Goal: Transaction & Acquisition: Book appointment/travel/reservation

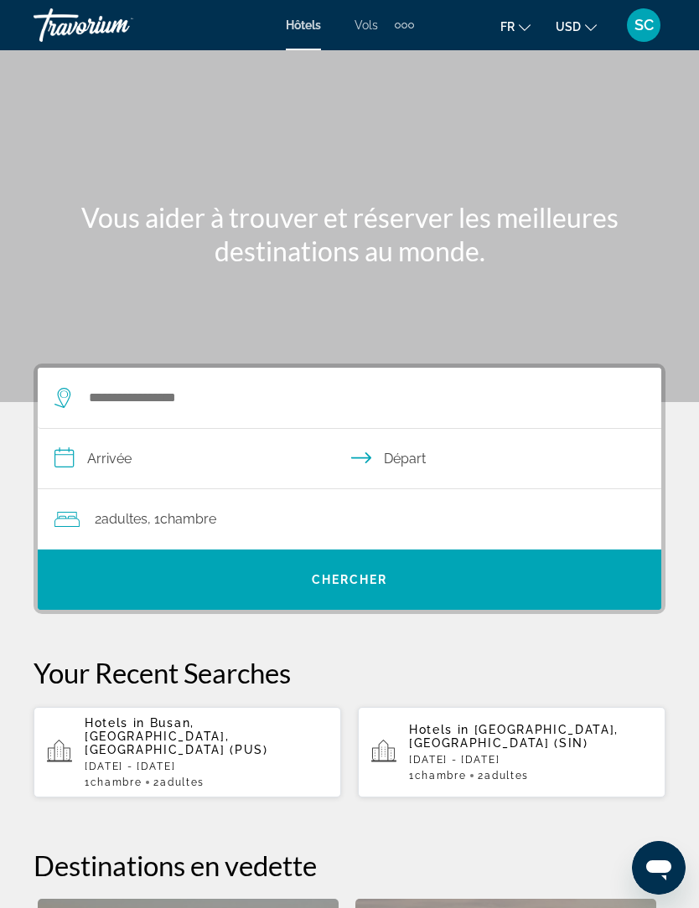
click at [175, 434] on input "**********" at bounding box center [353, 461] width 630 height 65
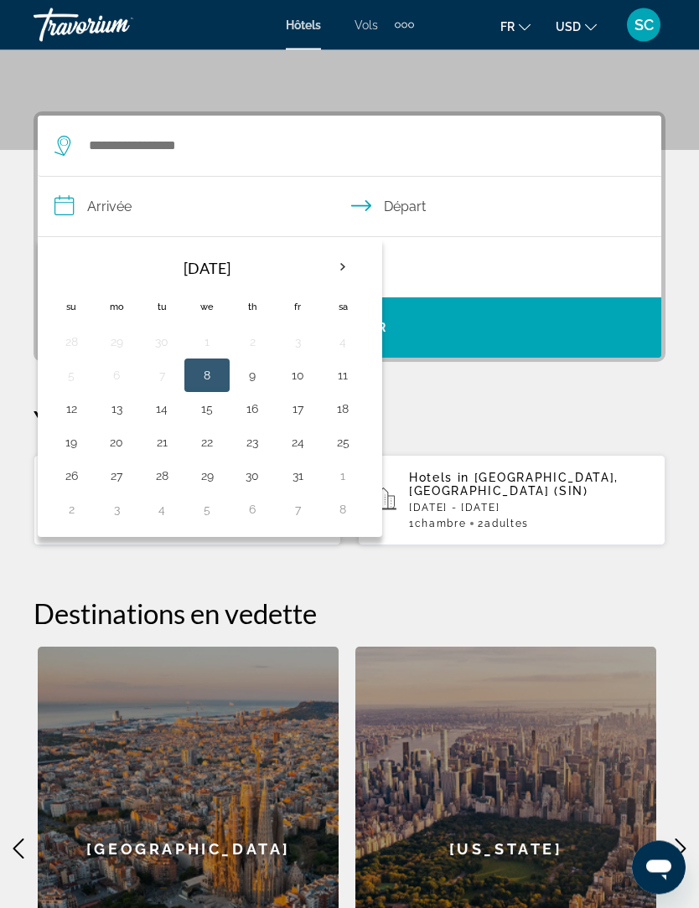
scroll to position [308, 0]
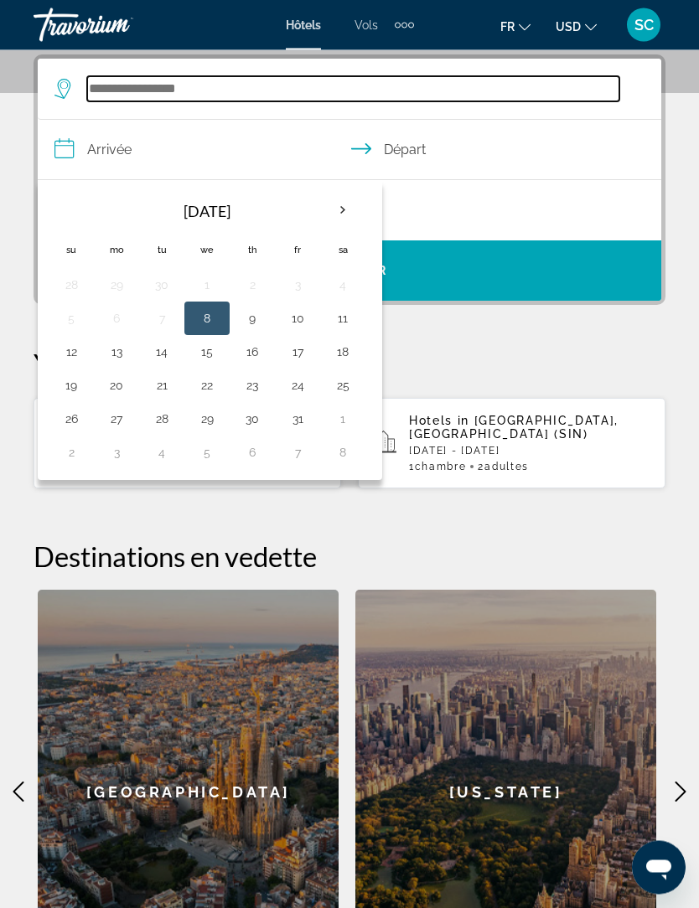
click at [235, 91] on input "Search hotel destination" at bounding box center [353, 89] width 532 height 25
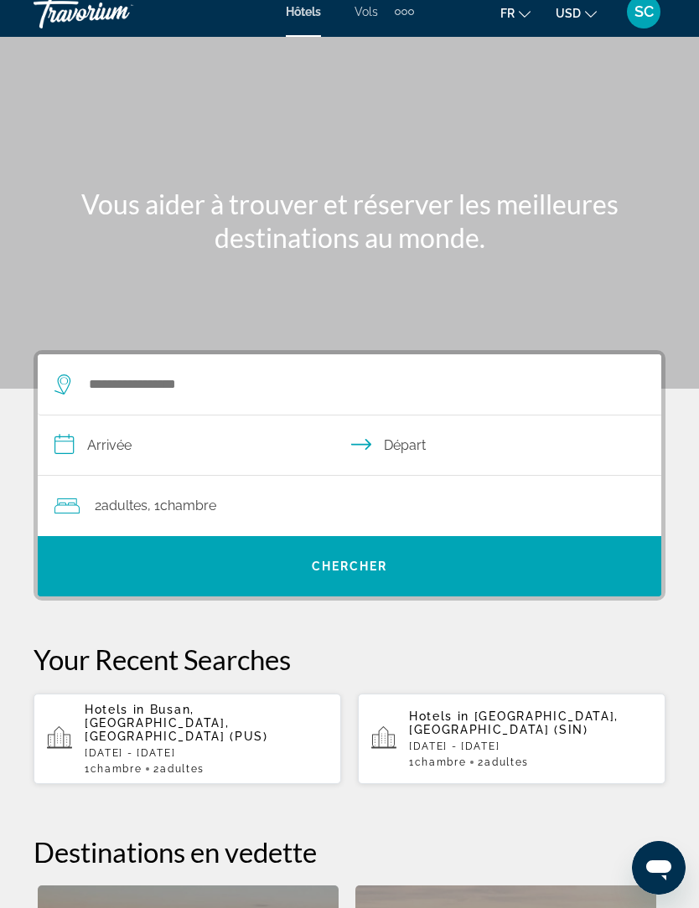
scroll to position [0, 0]
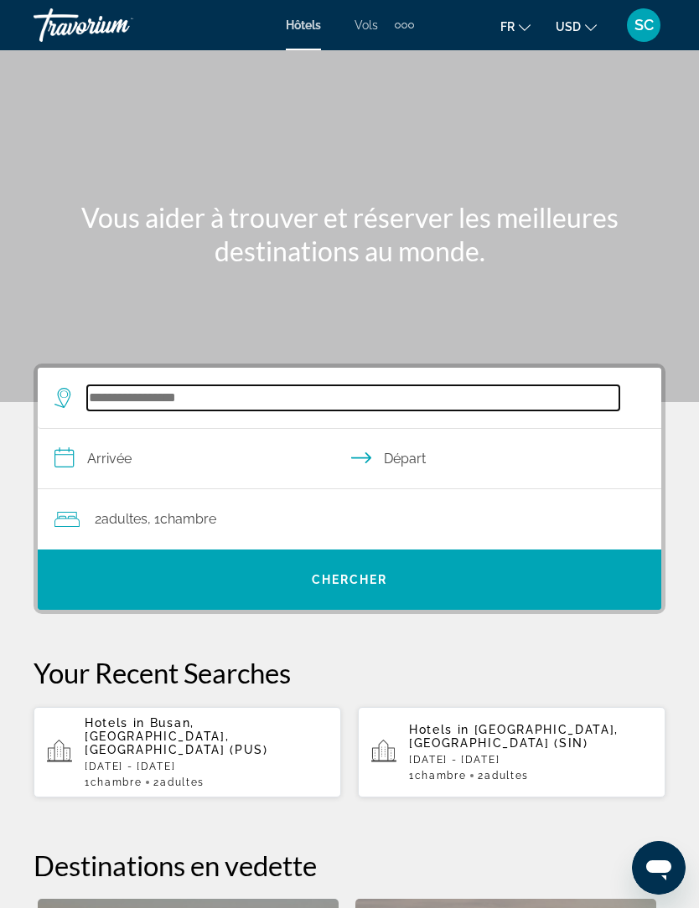
click at [286, 407] on input "Search hotel destination" at bounding box center [353, 397] width 532 height 25
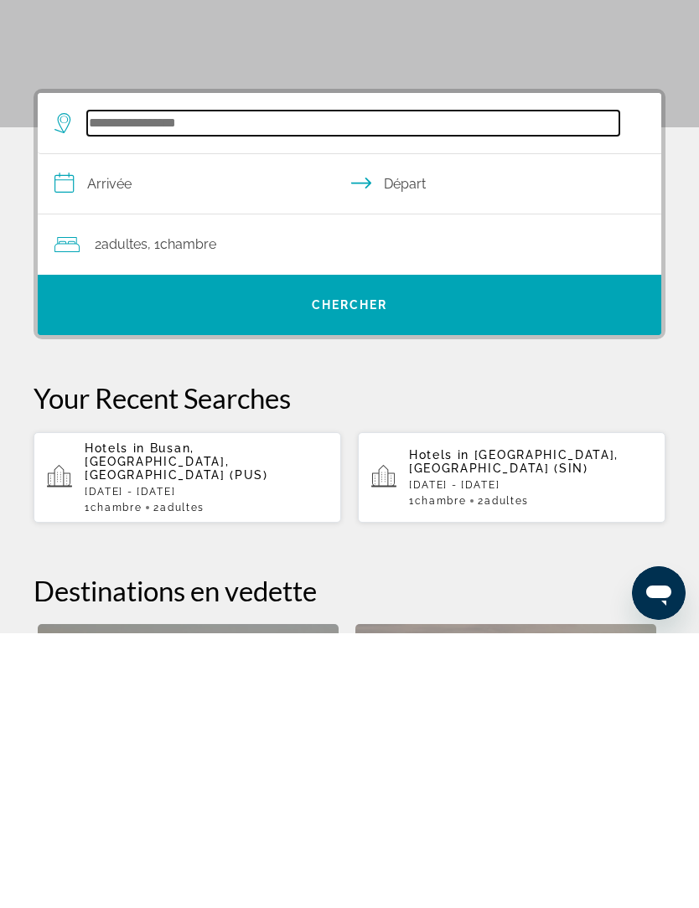
scroll to position [23, 0]
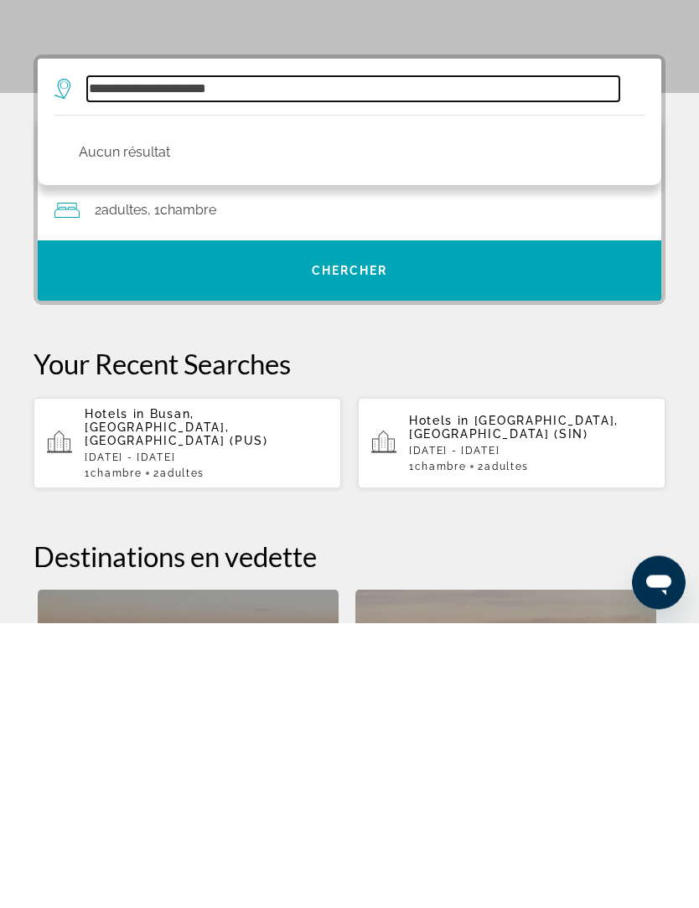
type input "**********"
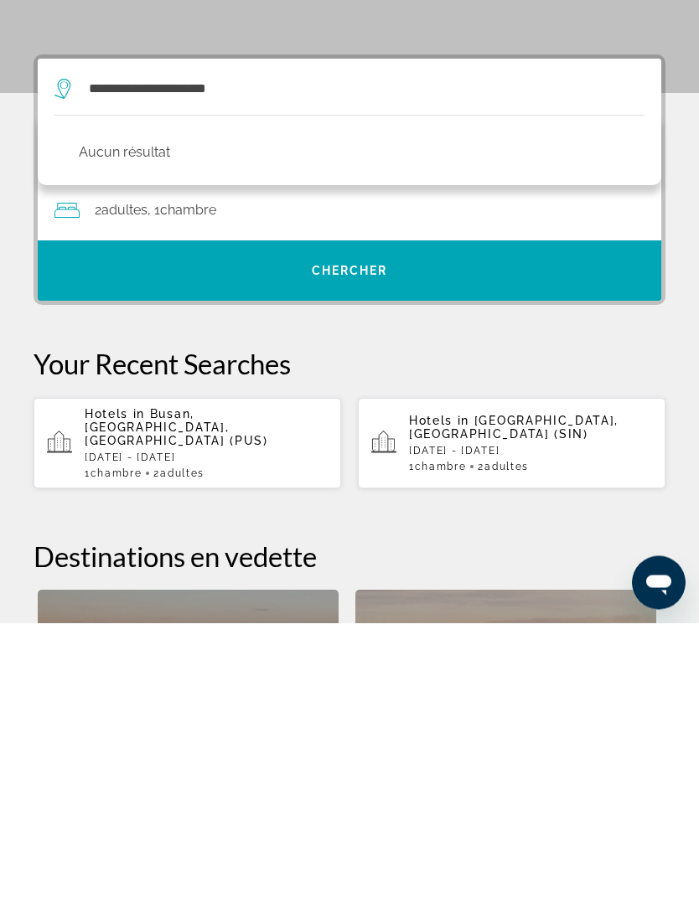
click at [209, 484] on span ", 1 Chambre pièces" at bounding box center [181, 495] width 69 height 23
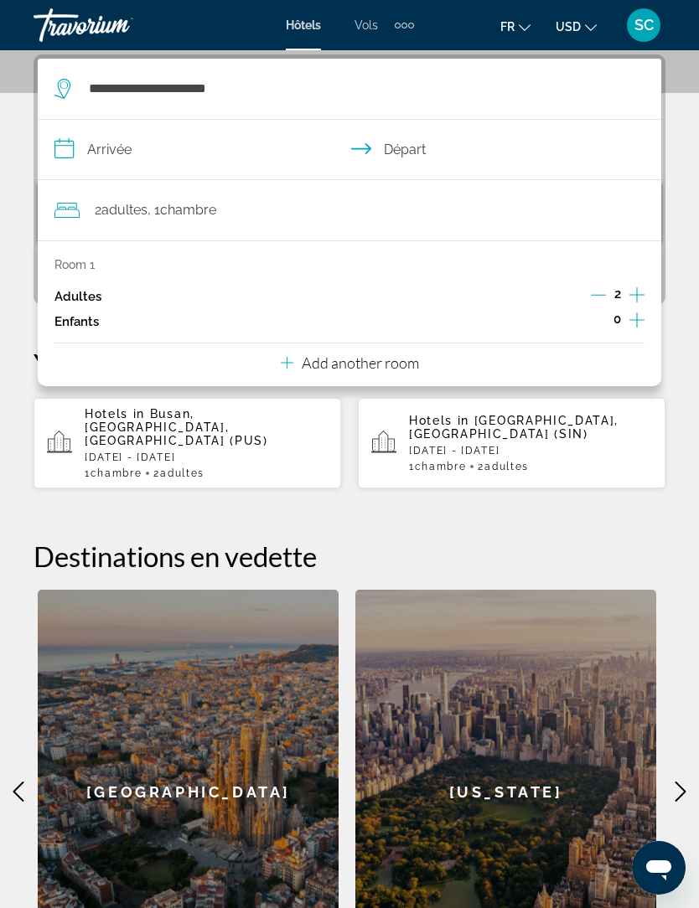
click at [182, 165] on input "**********" at bounding box center [353, 152] width 630 height 65
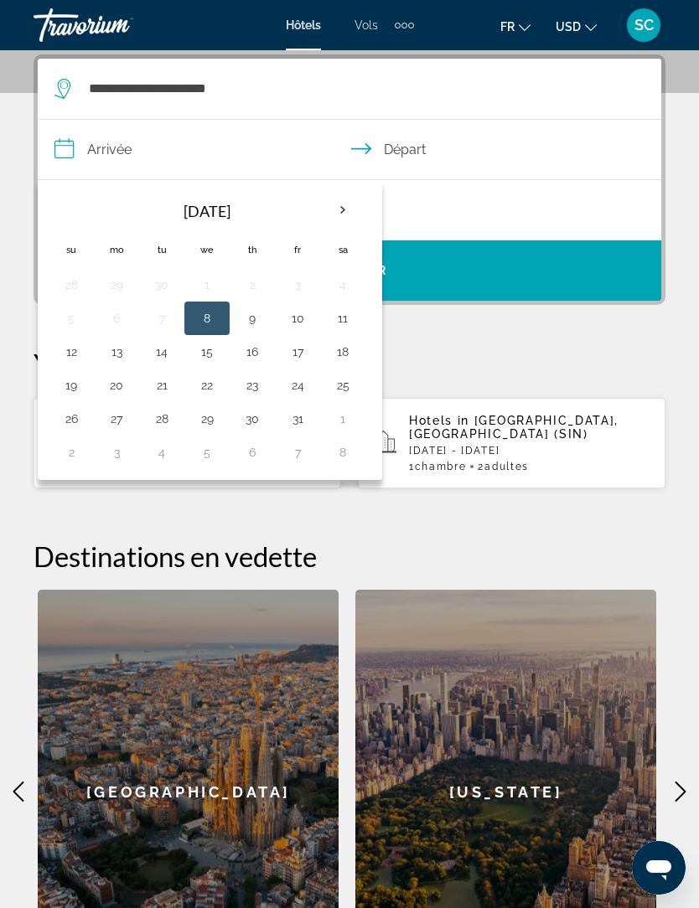
click at [344, 214] on th "Next month" at bounding box center [342, 210] width 45 height 37
click at [346, 210] on th "Next month" at bounding box center [342, 210] width 45 height 37
click at [71, 209] on th "Previous month" at bounding box center [71, 210] width 45 height 37
click at [298, 426] on button "28" at bounding box center [297, 418] width 27 height 23
click at [431, 158] on input "**********" at bounding box center [353, 152] width 630 height 65
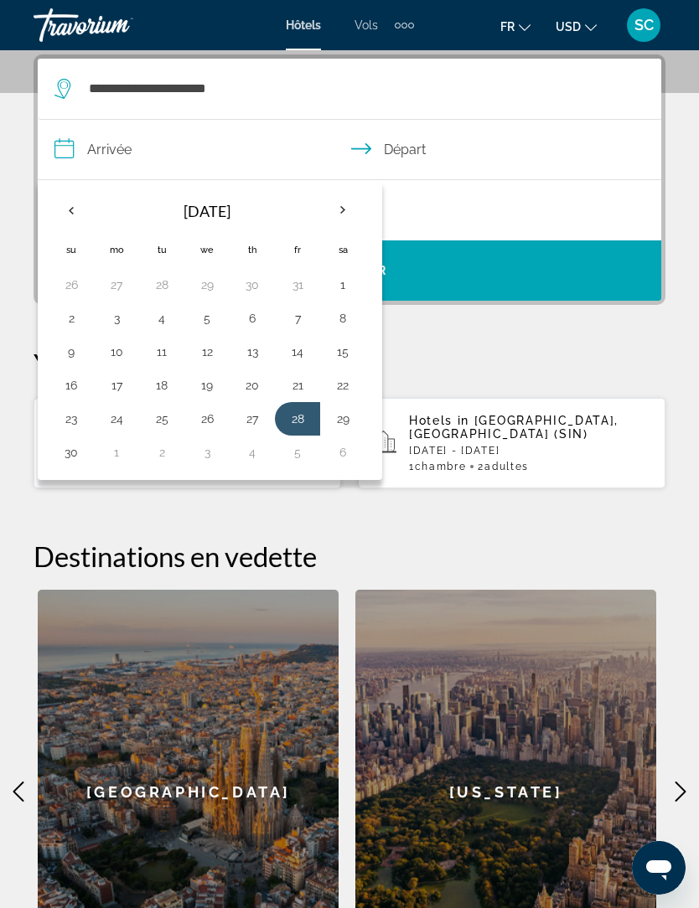
click at [76, 451] on button "30" at bounding box center [71, 452] width 27 height 23
type input "**********"
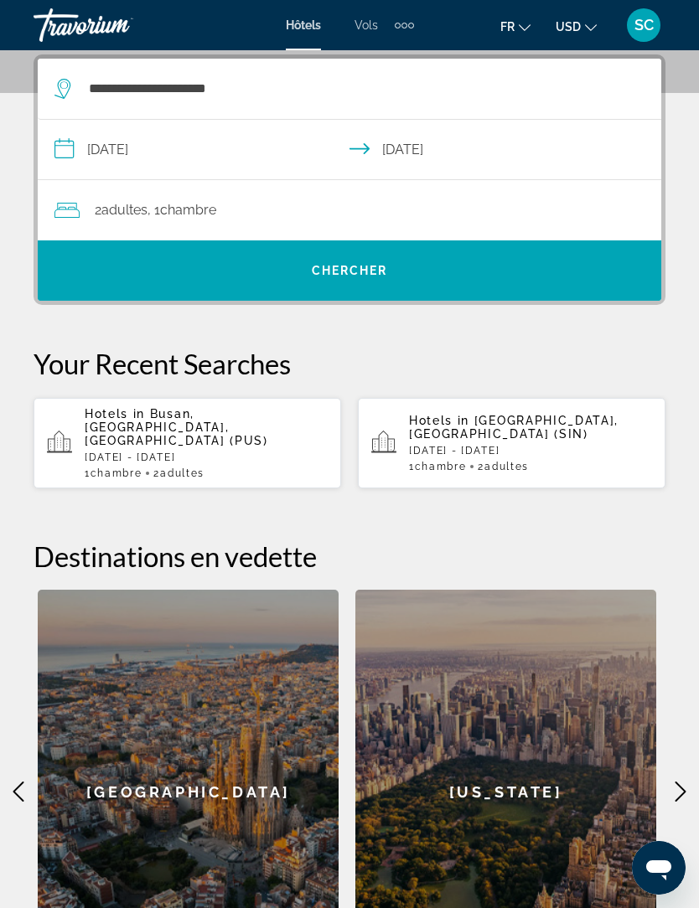
click at [356, 273] on span "Chercher" at bounding box center [350, 270] width 76 height 13
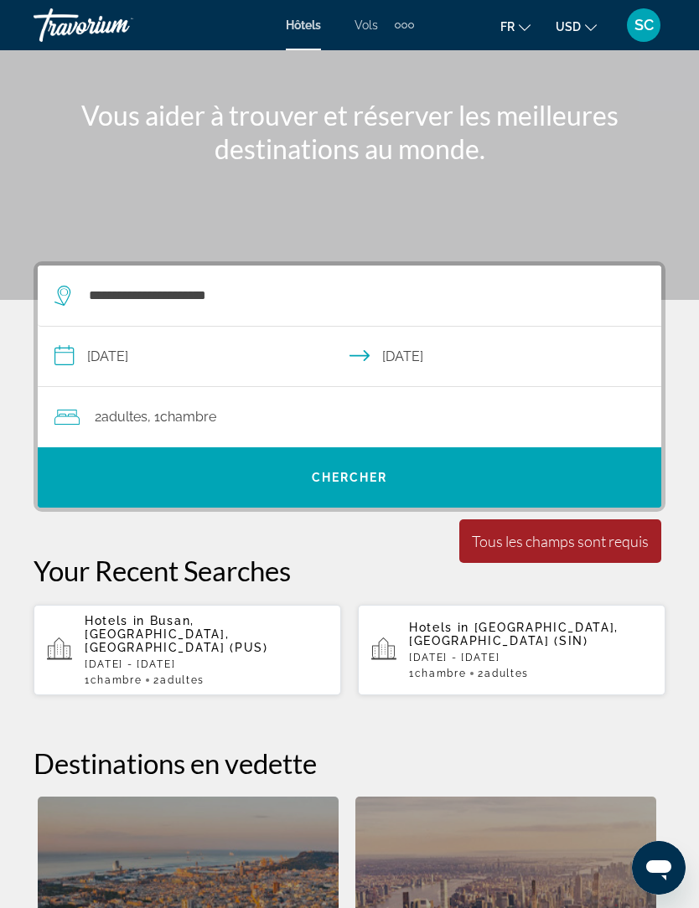
scroll to position [89, 0]
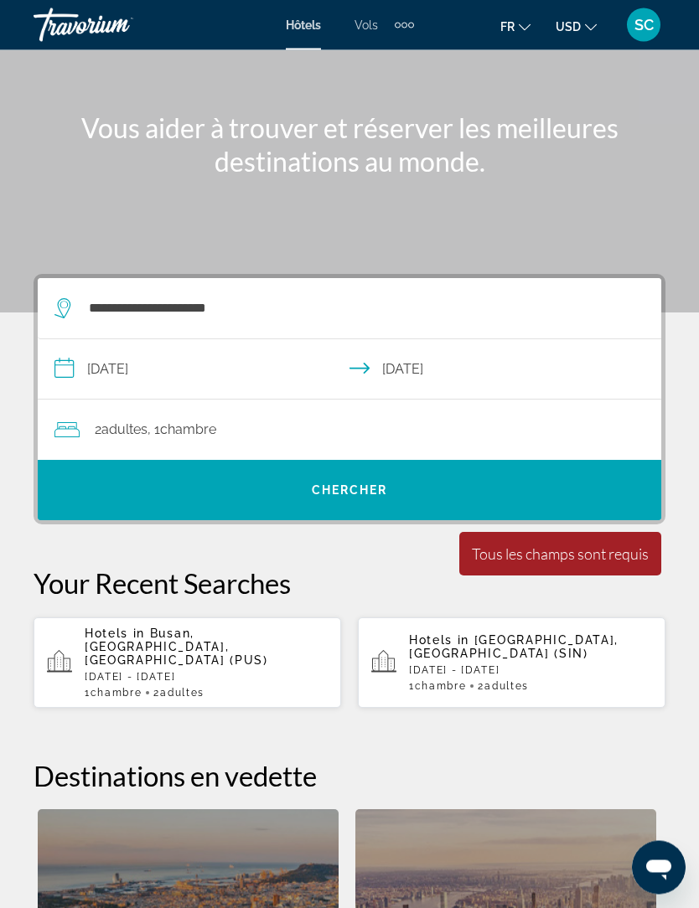
click at [562, 554] on div "Tous les champs sont requis" at bounding box center [560, 554] width 177 height 18
click at [576, 549] on div "Tous les champs sont requis" at bounding box center [560, 554] width 177 height 18
click at [568, 550] on div "Tous les champs sont requis" at bounding box center [560, 554] width 177 height 18
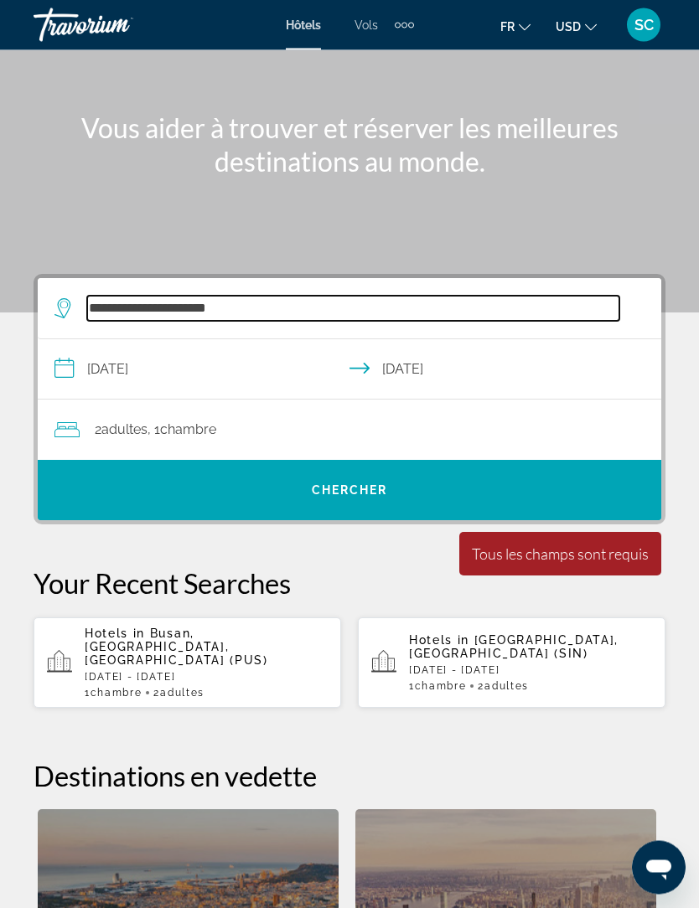
click at [324, 313] on input "**********" at bounding box center [353, 309] width 532 height 25
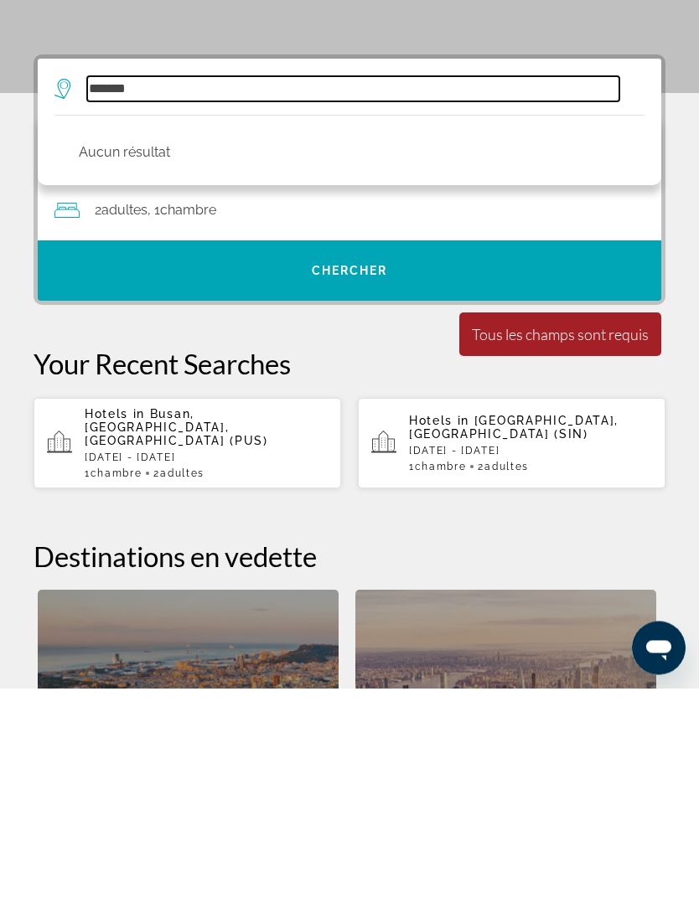
type input "*****"
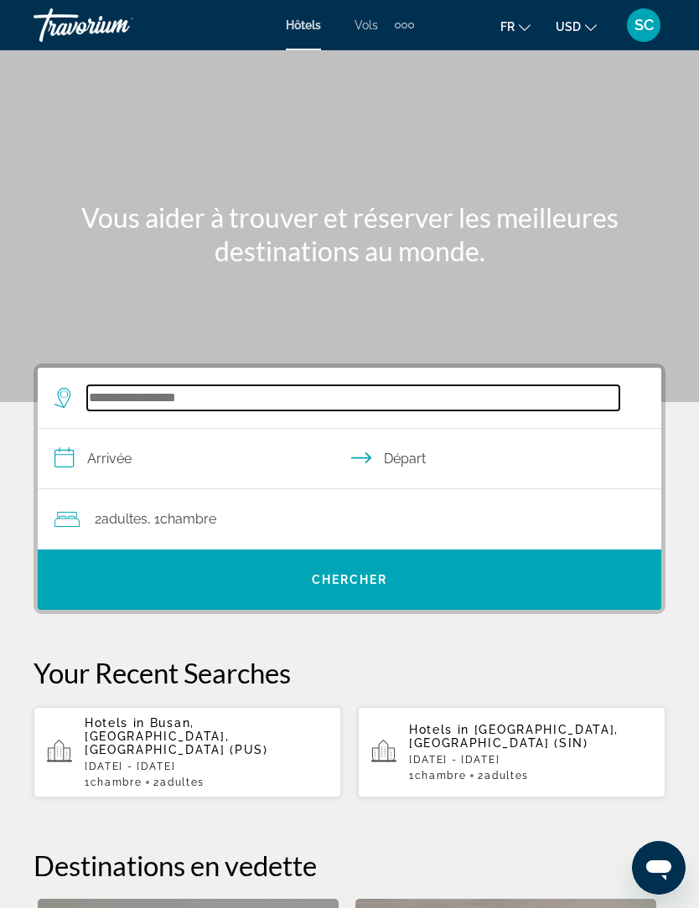
click at [227, 403] on input "Search hotel destination" at bounding box center [353, 397] width 532 height 25
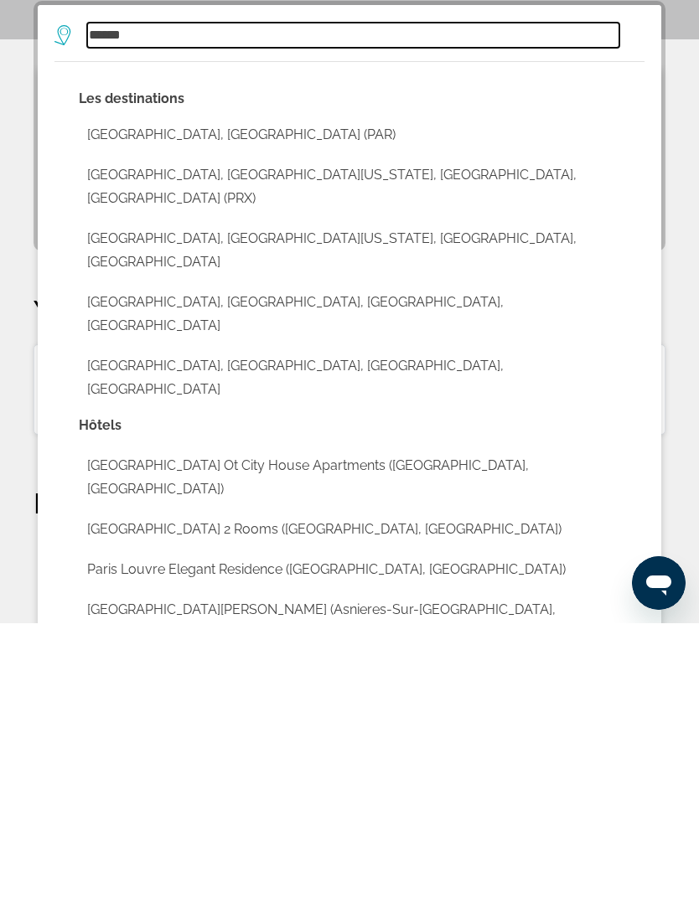
scroll to position [90, 0]
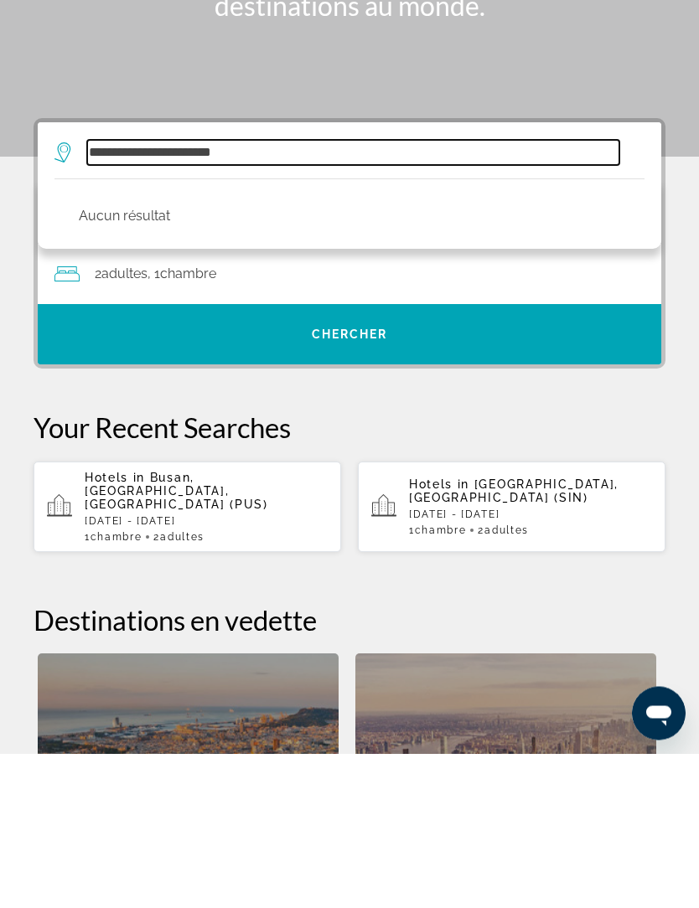
type input "**********"
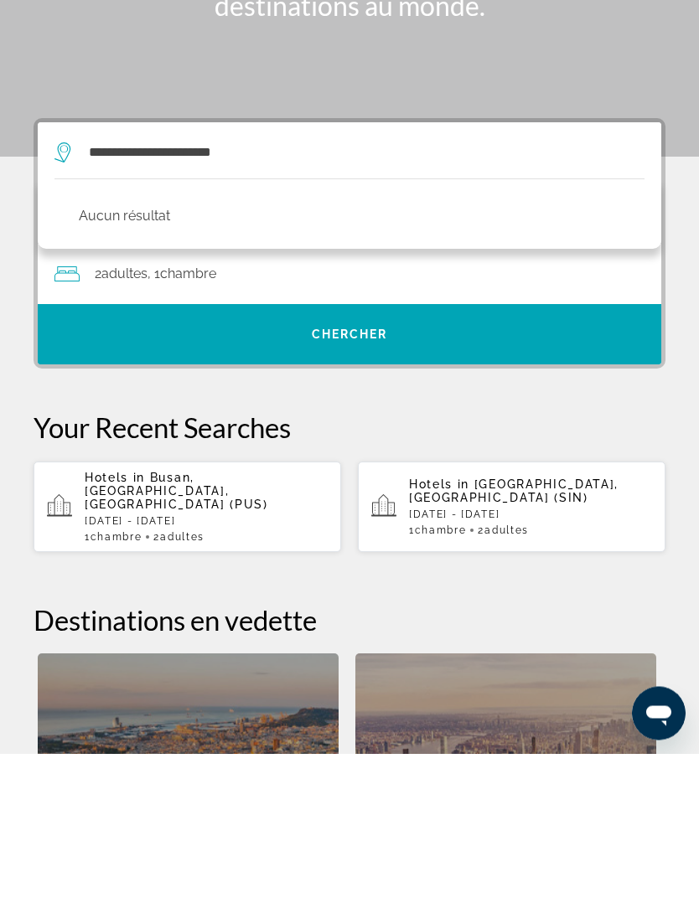
scroll to position [246, 0]
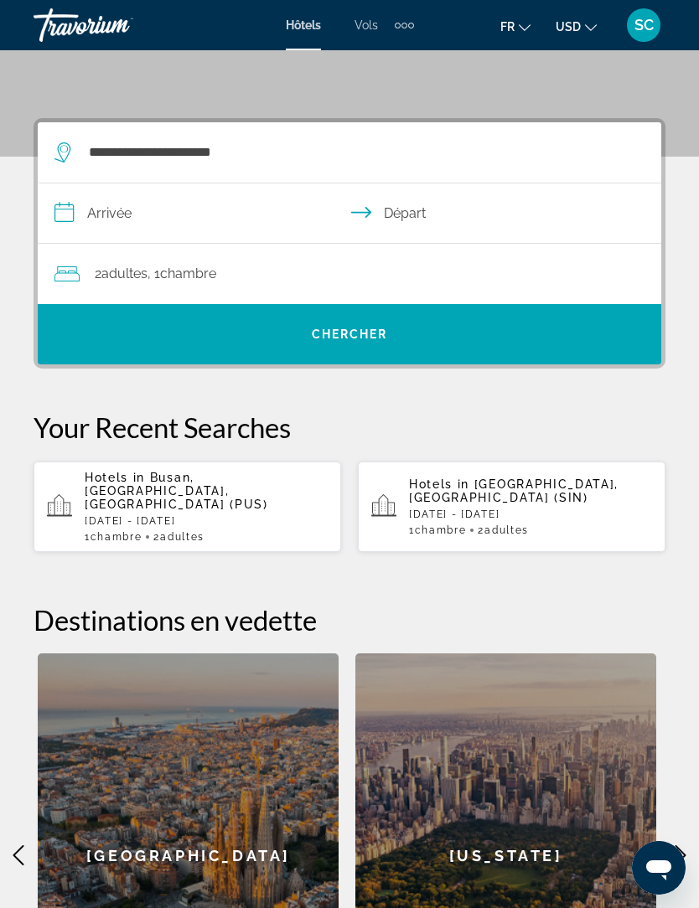
click at [116, 215] on input "**********" at bounding box center [353, 216] width 630 height 65
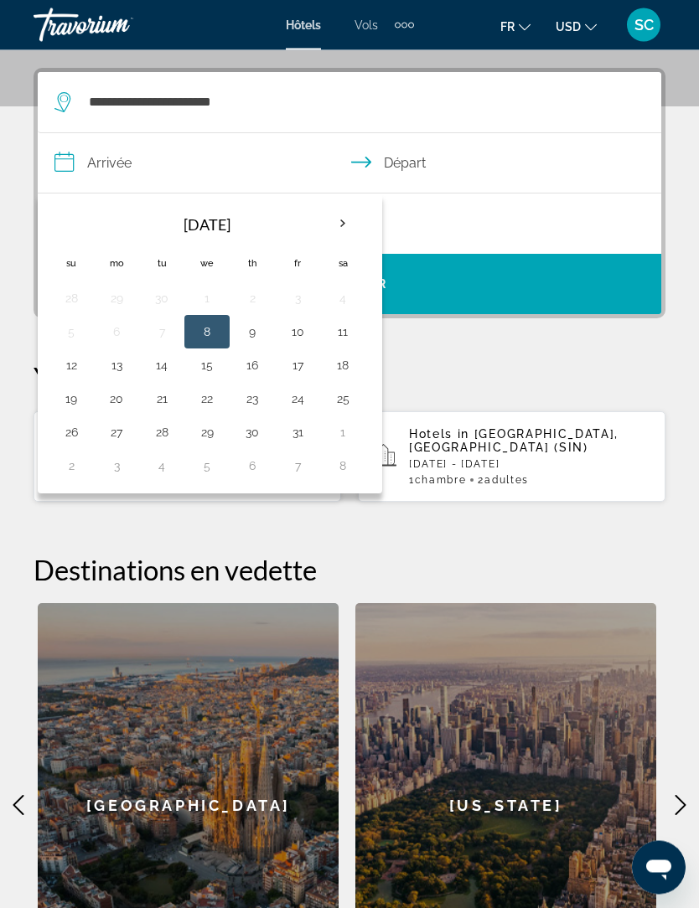
scroll to position [308, 0]
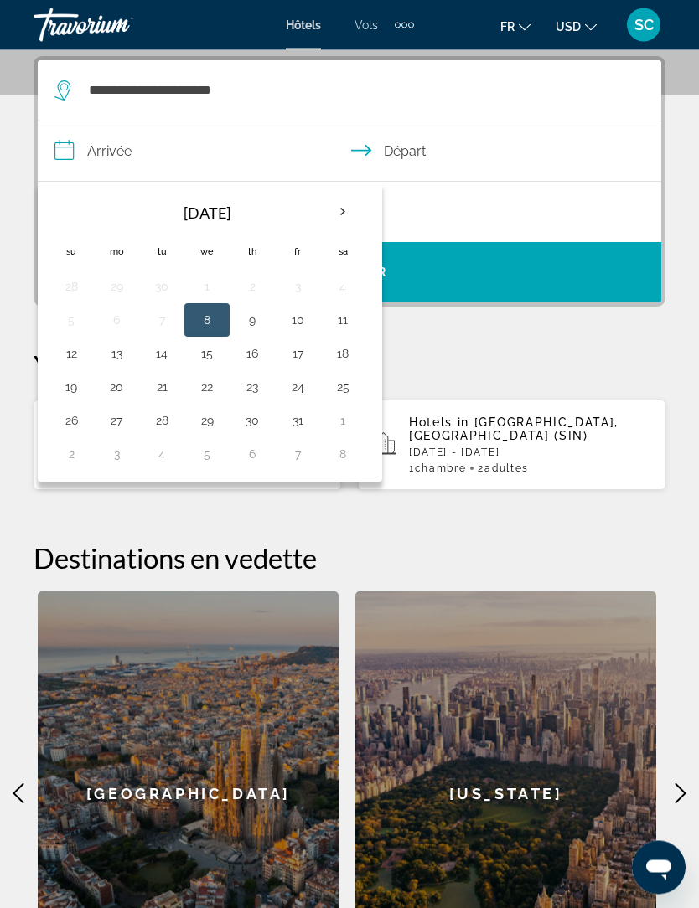
click at [350, 218] on th "Next month" at bounding box center [342, 212] width 45 height 37
click at [302, 422] on button "28" at bounding box center [297, 420] width 27 height 23
click at [425, 167] on input "**********" at bounding box center [353, 153] width 630 height 65
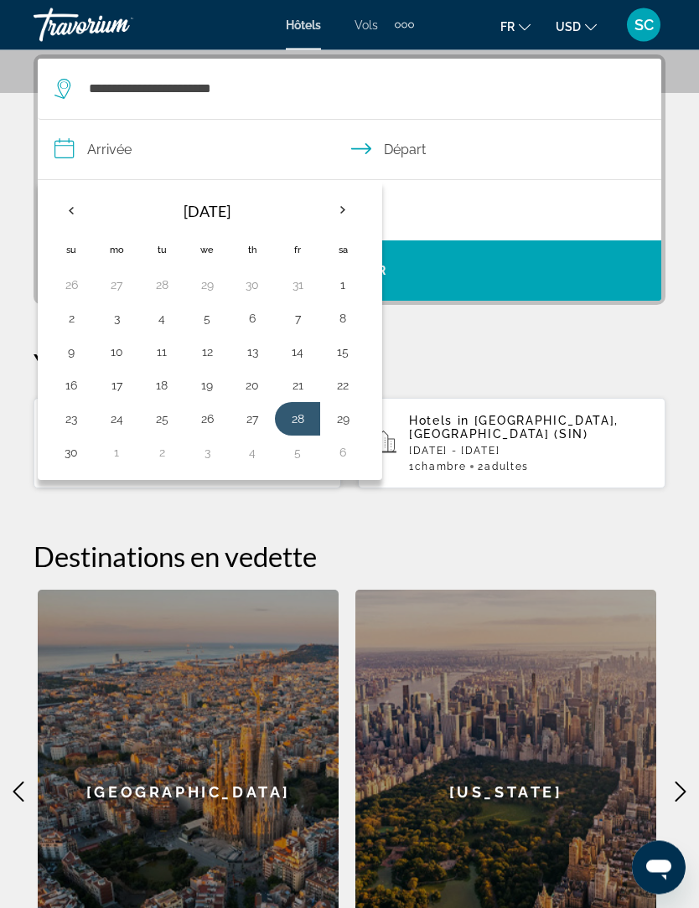
click at [424, 137] on input "**********" at bounding box center [353, 153] width 630 height 65
click at [68, 452] on button "30" at bounding box center [71, 453] width 27 height 23
type input "**********"
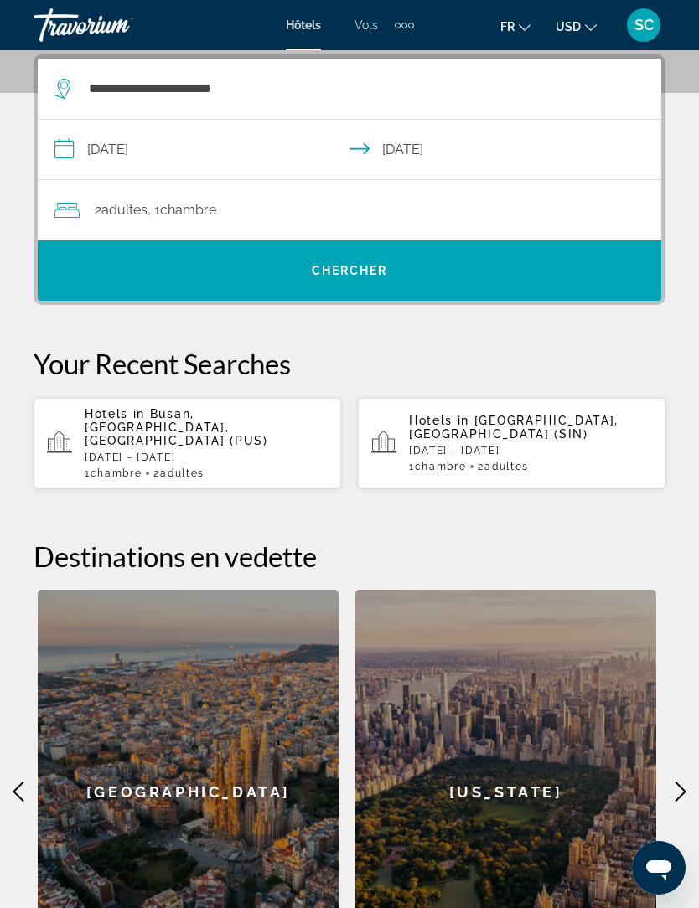
click at [383, 268] on span "Chercher" at bounding box center [350, 270] width 76 height 13
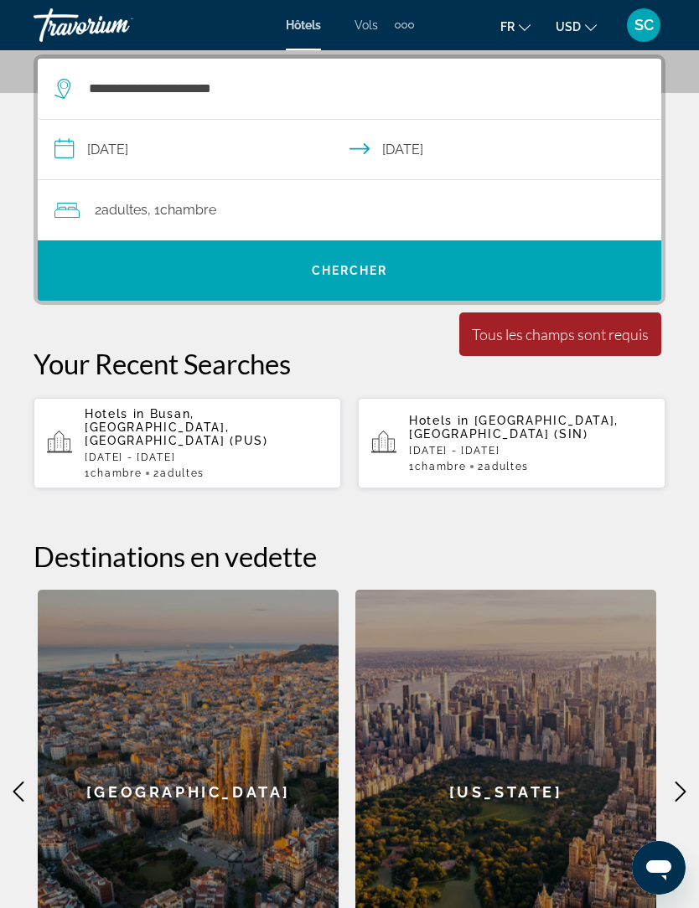
click at [595, 339] on div "Tous les champs sont requis" at bounding box center [560, 334] width 177 height 18
click at [459, 267] on span "Search" at bounding box center [349, 271] width 623 height 40
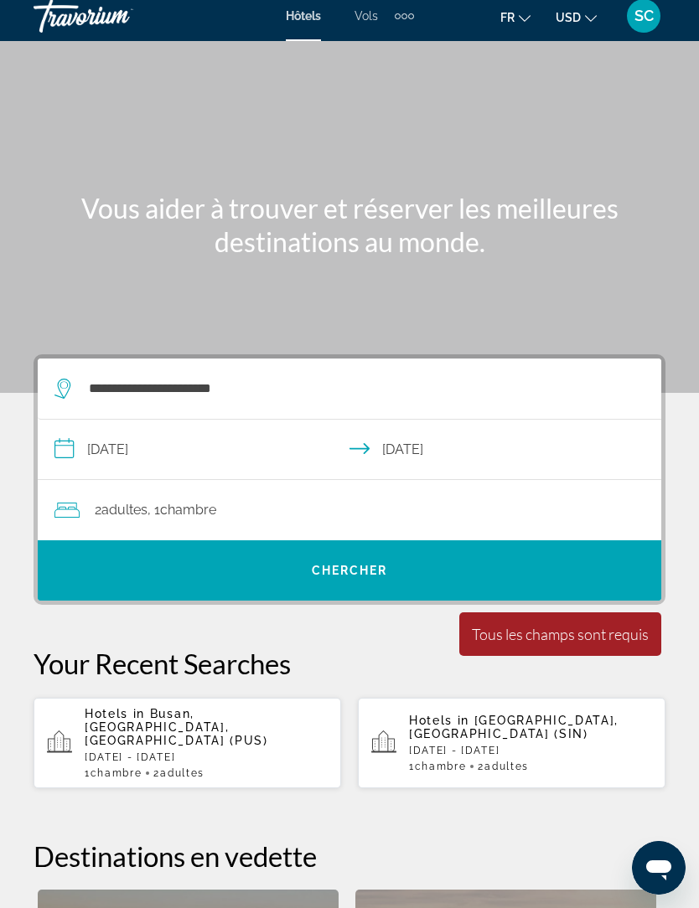
scroll to position [0, 0]
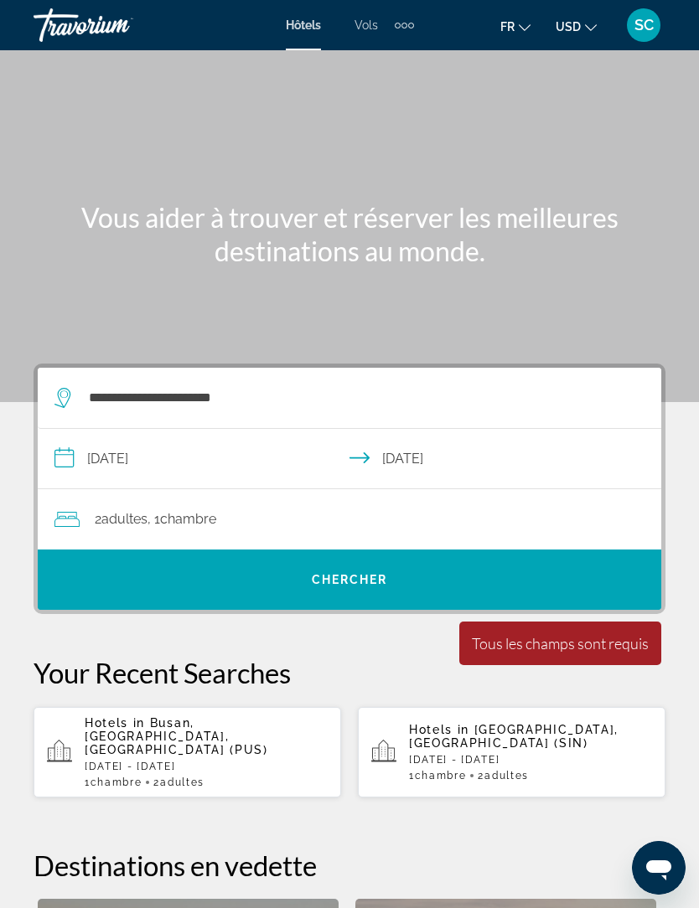
click at [301, 25] on span "Hôtels" at bounding box center [303, 24] width 35 height 13
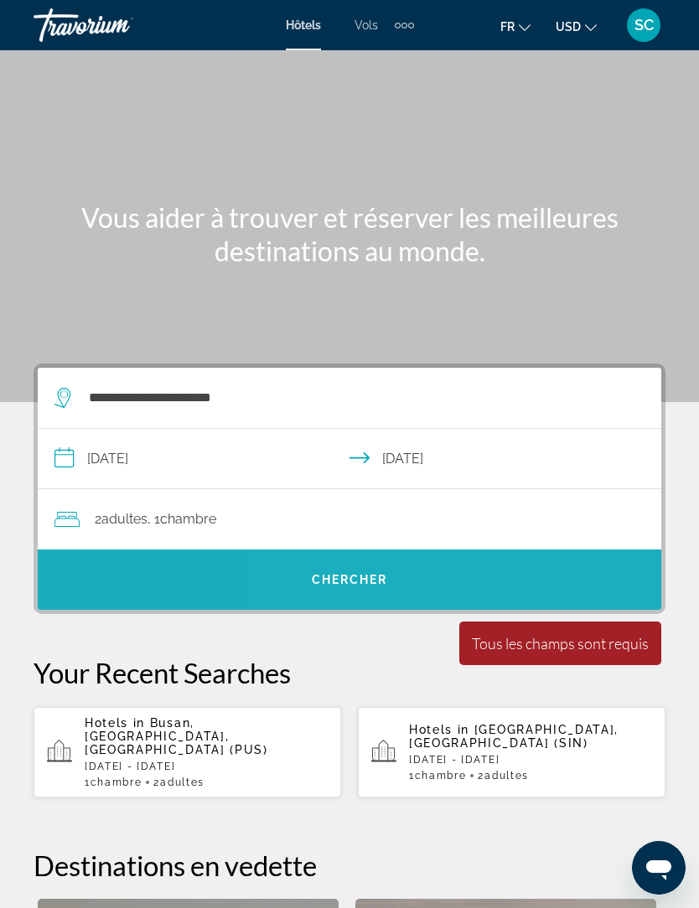
click at [375, 571] on span "Search" at bounding box center [349, 580] width 623 height 40
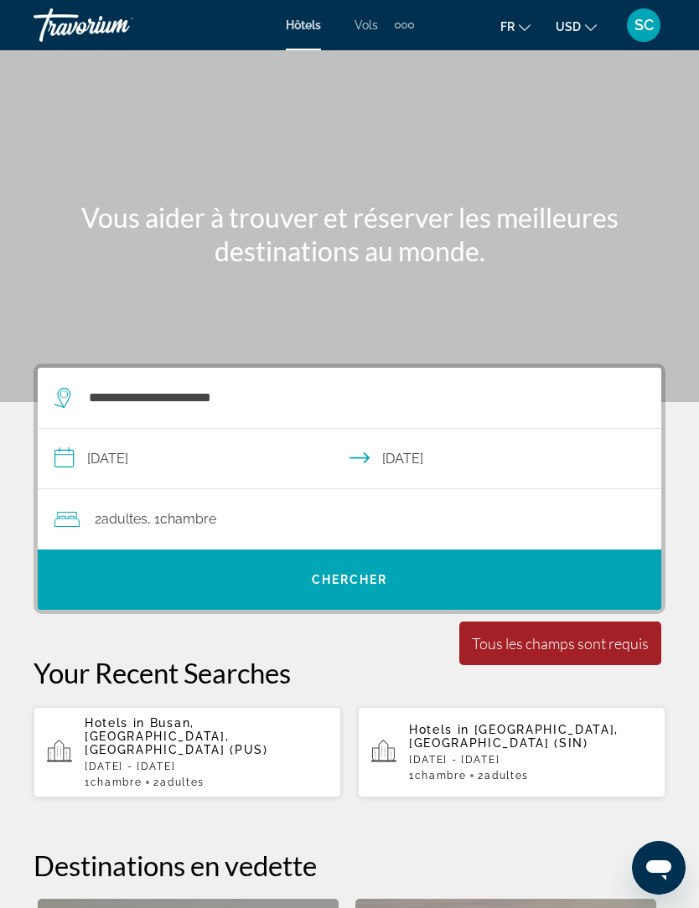
click at [590, 646] on div "Tous les champs sont requis" at bounding box center [560, 643] width 177 height 18
click at [586, 644] on div "Tous les champs sont requis" at bounding box center [560, 643] width 177 height 18
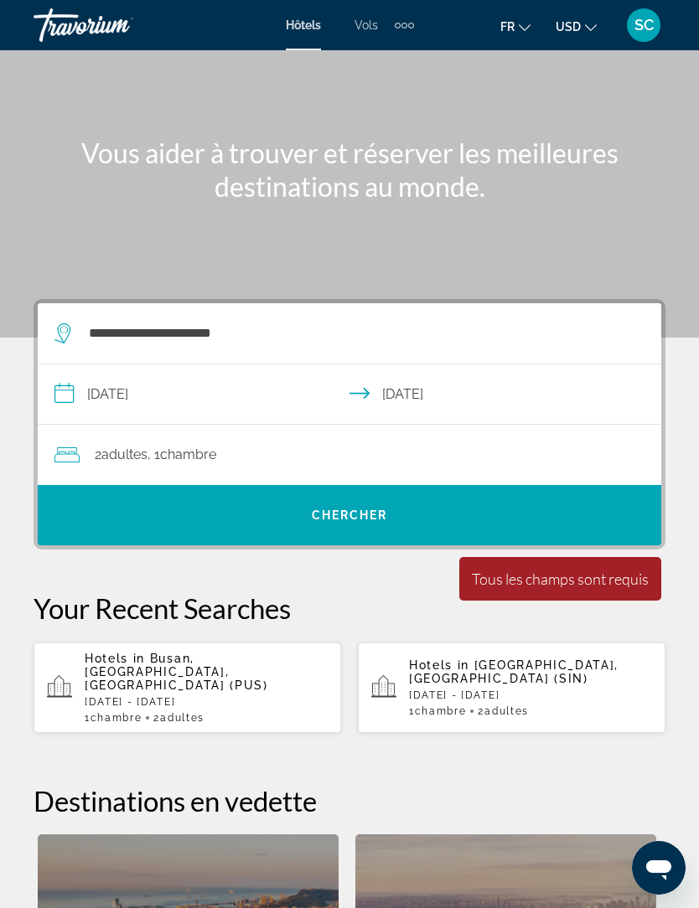
scroll to position [63, 0]
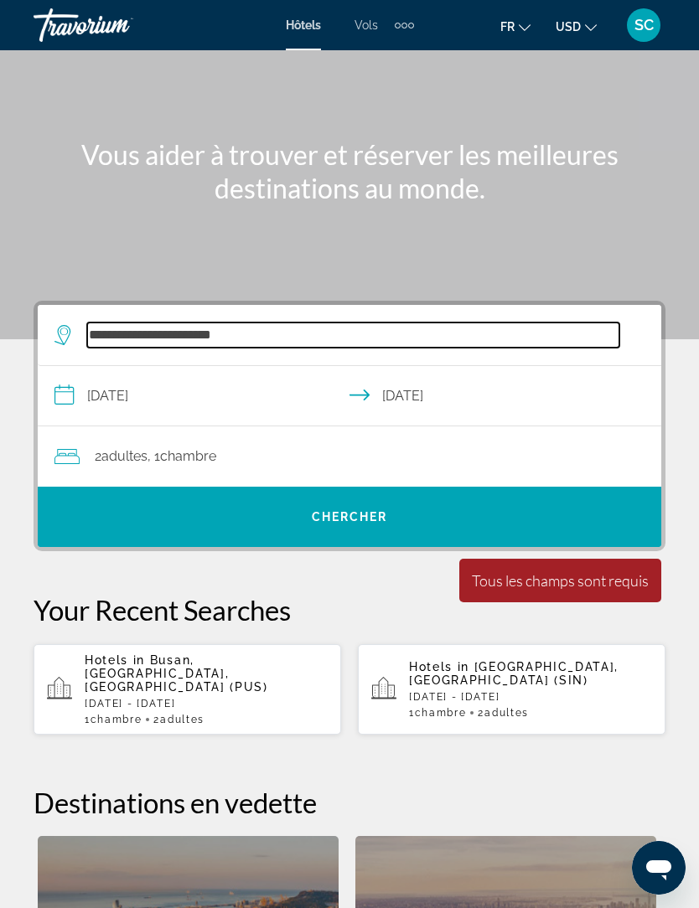
click at [119, 331] on input "**********" at bounding box center [353, 335] width 532 height 25
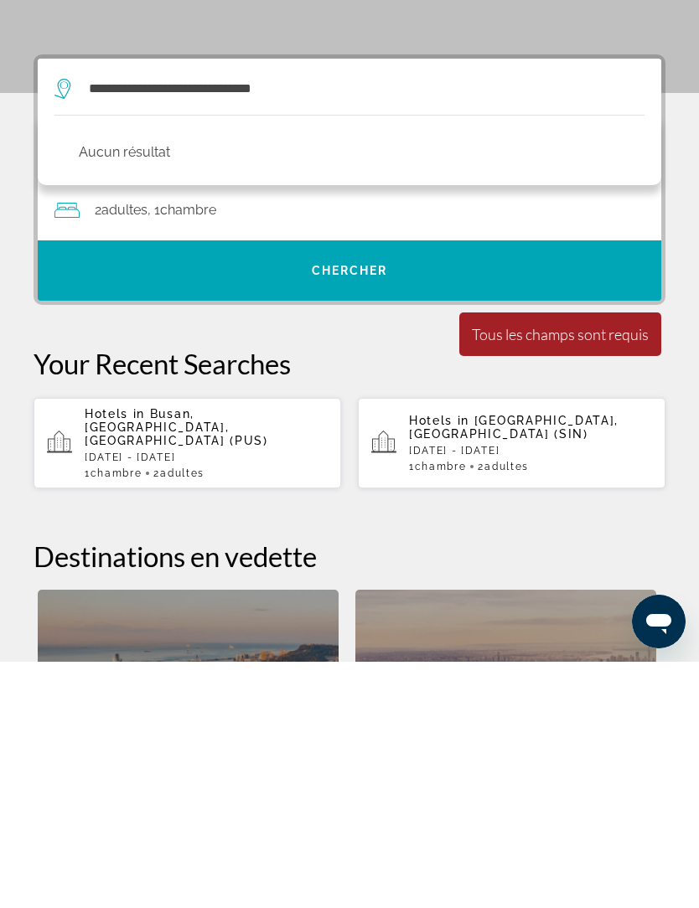
click at [564, 571] on div "Tous les champs sont requis" at bounding box center [560, 580] width 177 height 18
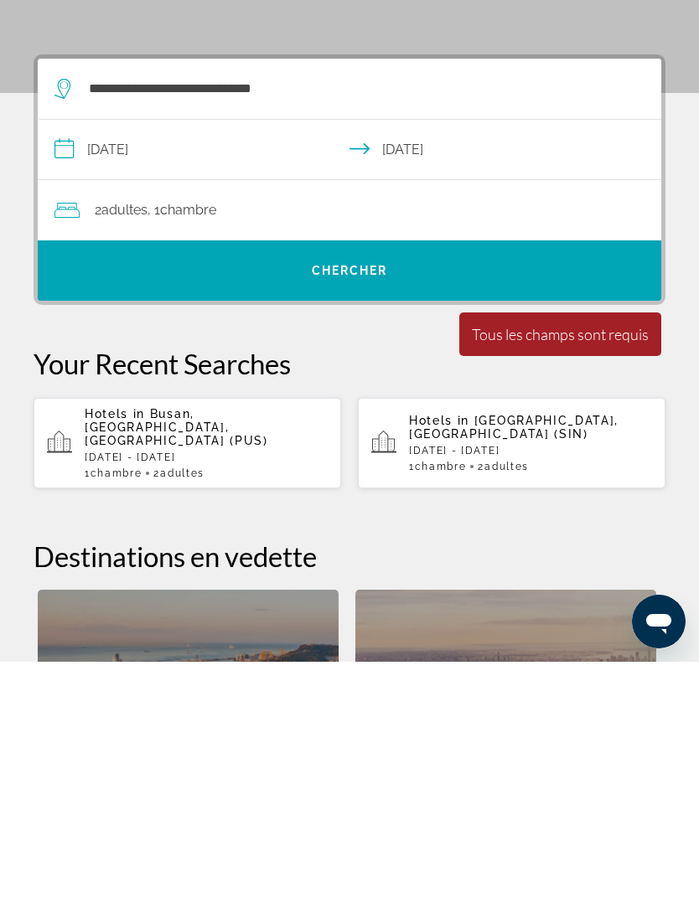
scroll to position [309, 0]
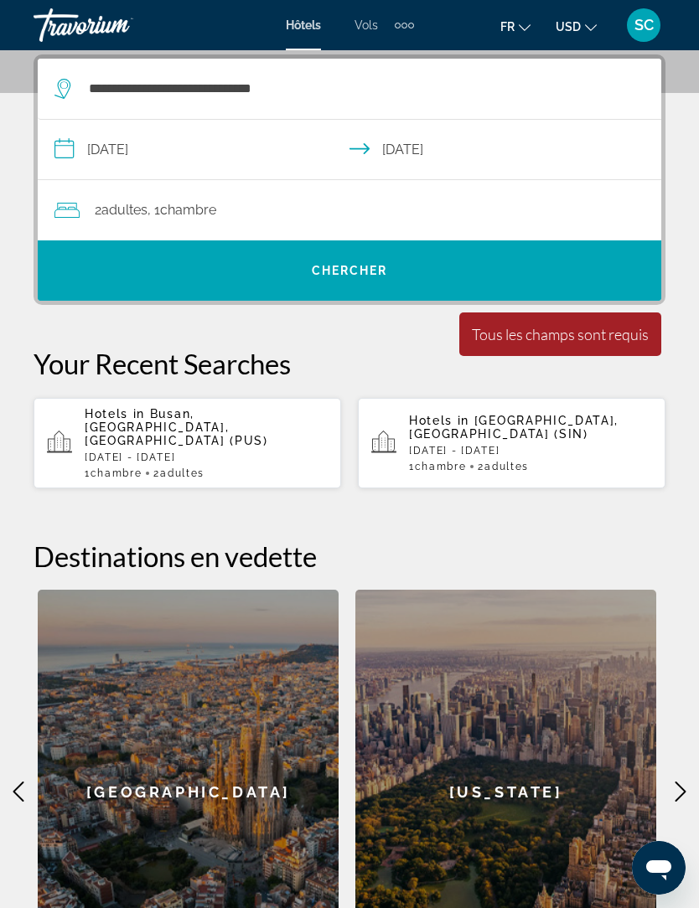
click at [555, 329] on div "Tous les champs sont requis" at bounding box center [560, 334] width 177 height 18
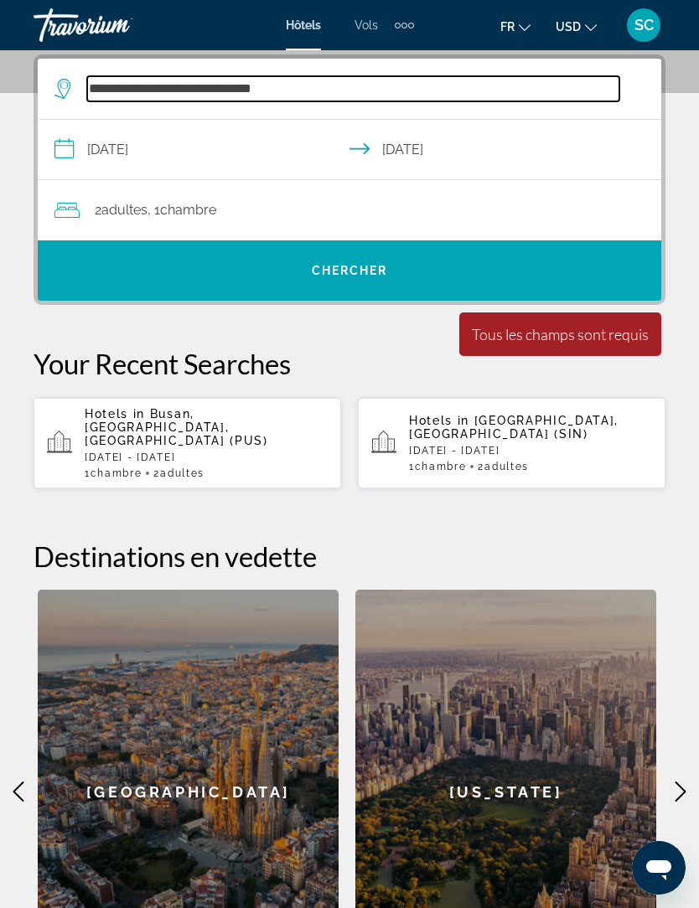
click at [329, 90] on input "**********" at bounding box center [353, 88] width 532 height 25
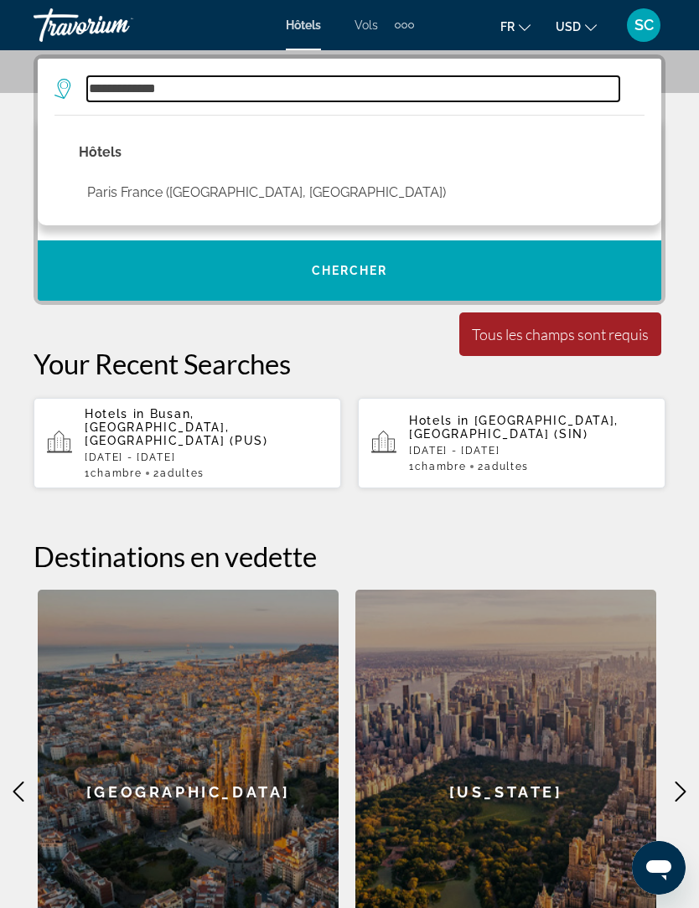
type input "**********"
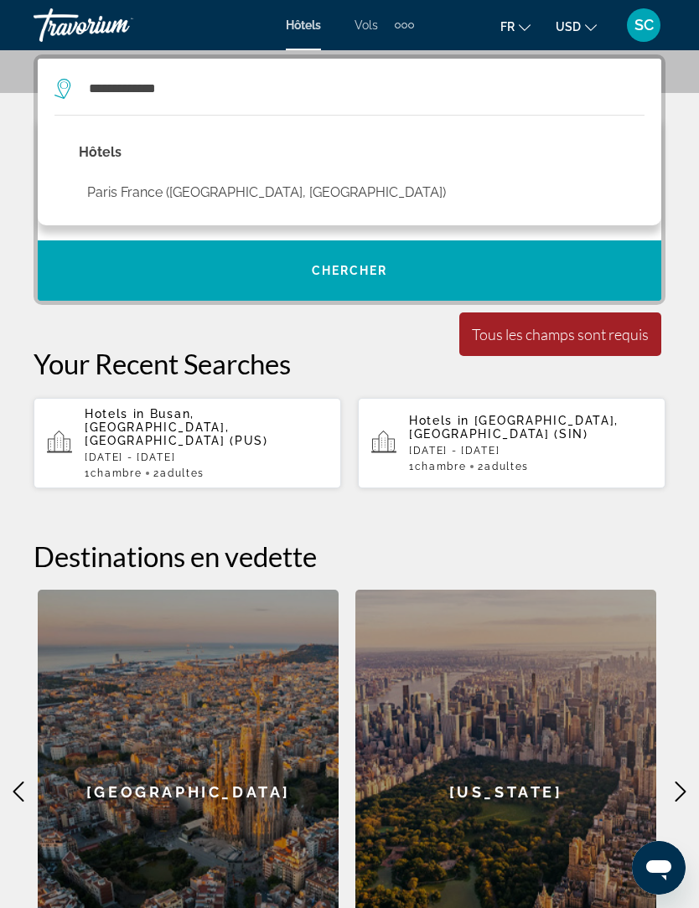
click at [94, 152] on p "Hôtels" at bounding box center [266, 152] width 375 height 23
click at [364, 281] on span "Search" at bounding box center [349, 271] width 623 height 40
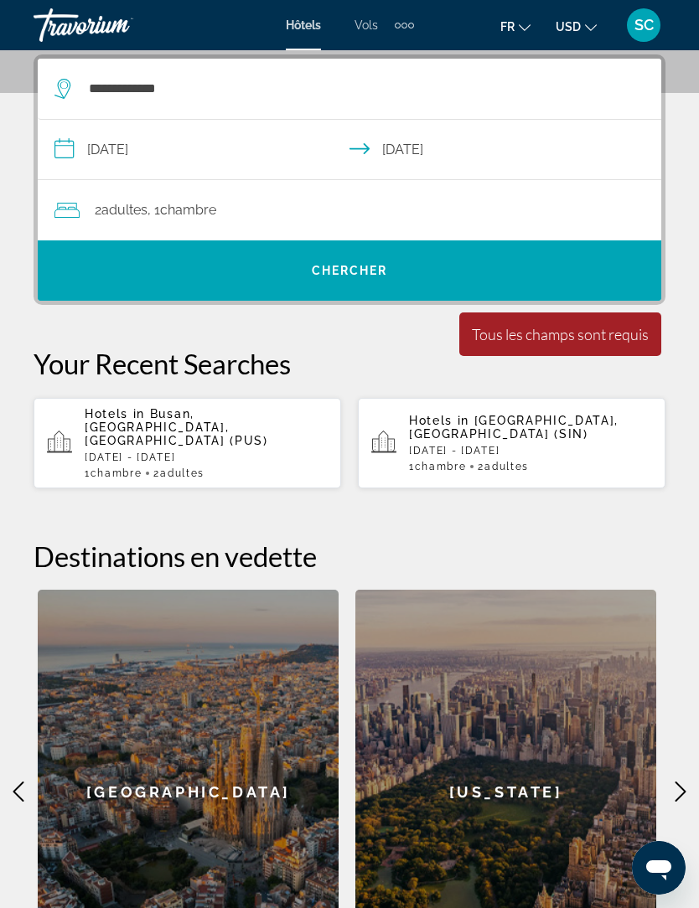
click at [364, 276] on span "Chercher" at bounding box center [350, 270] width 76 height 13
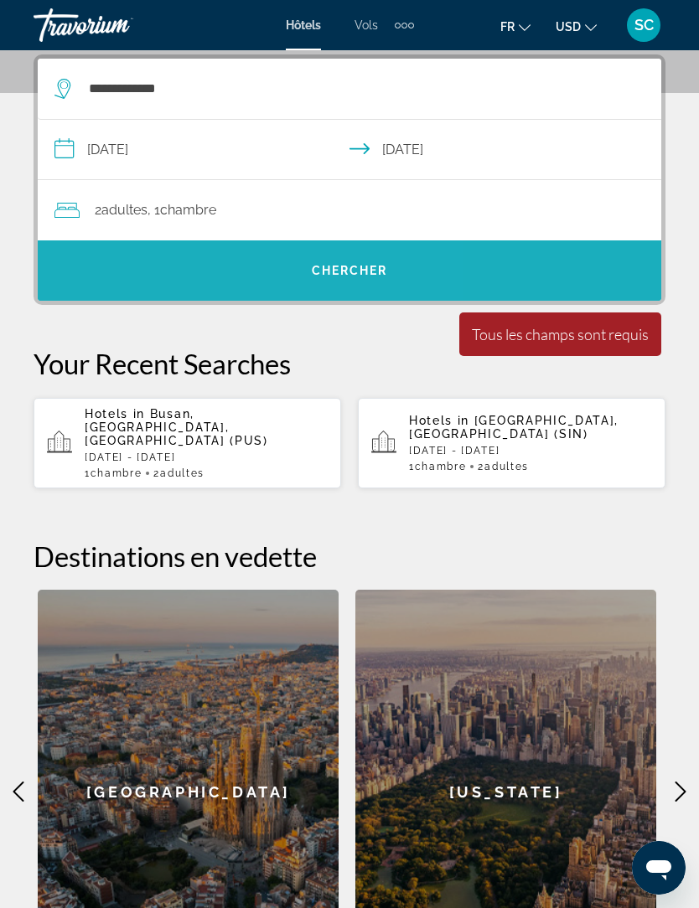
click at [353, 271] on span "Chercher" at bounding box center [350, 270] width 76 height 13
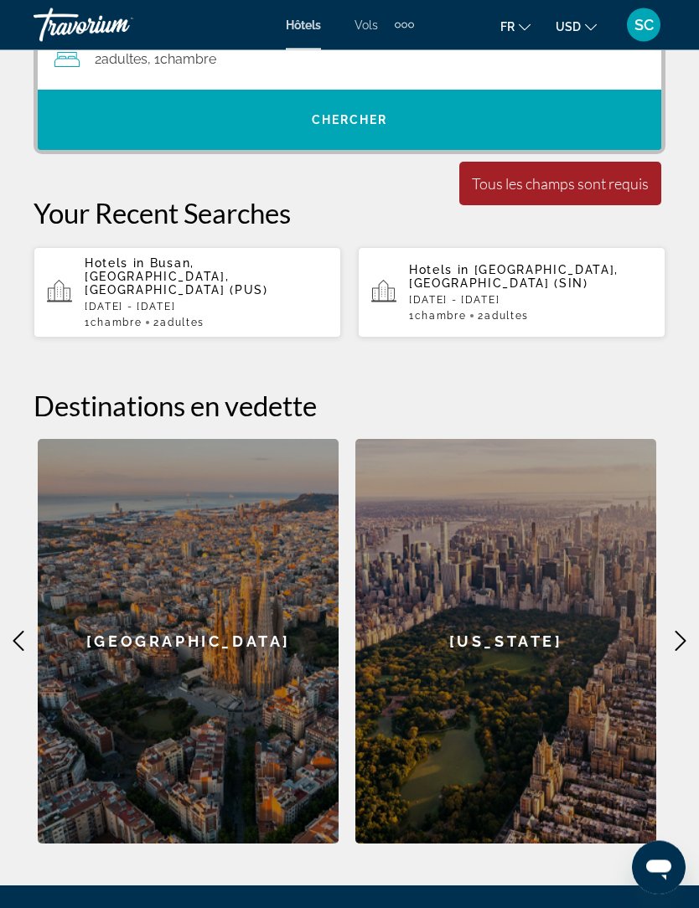
scroll to position [573, 0]
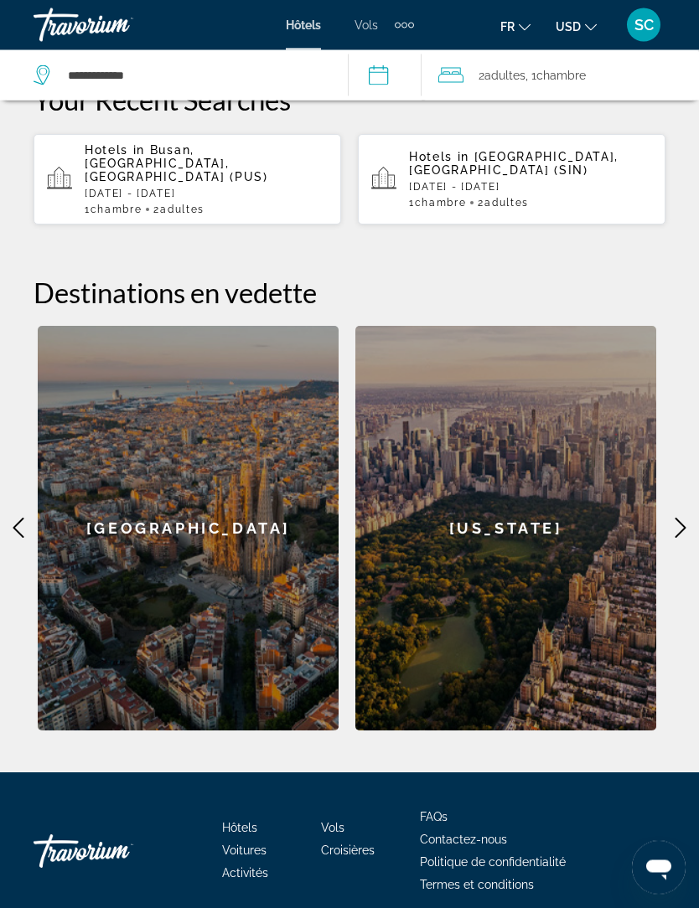
click at [680, 519] on icon "Main content" at bounding box center [680, 529] width 20 height 20
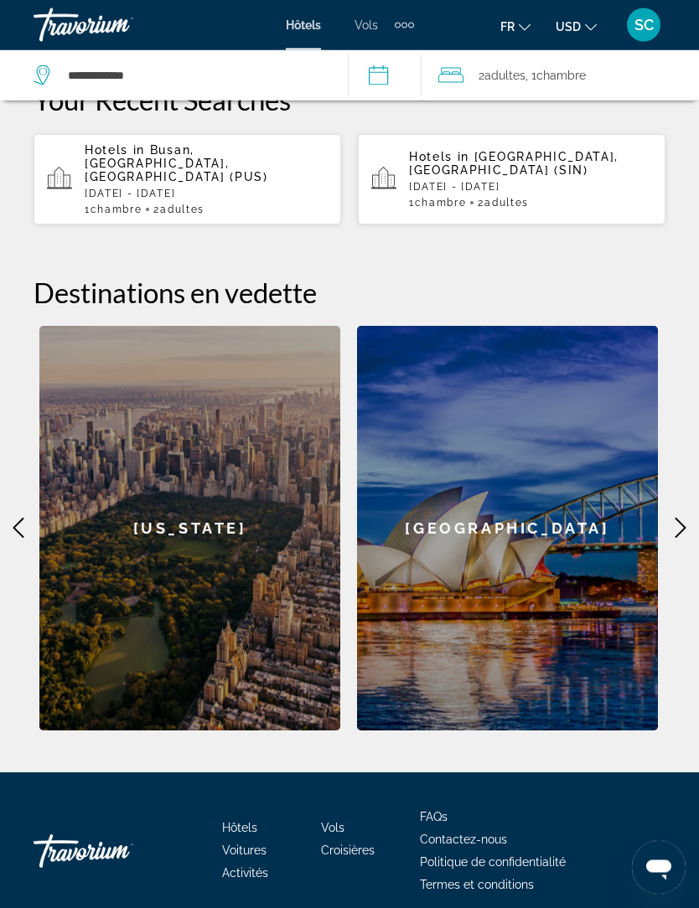
click at [677, 498] on div "**********" at bounding box center [349, 261] width 699 height 941
click at [671, 519] on icon "Main content" at bounding box center [680, 529] width 20 height 20
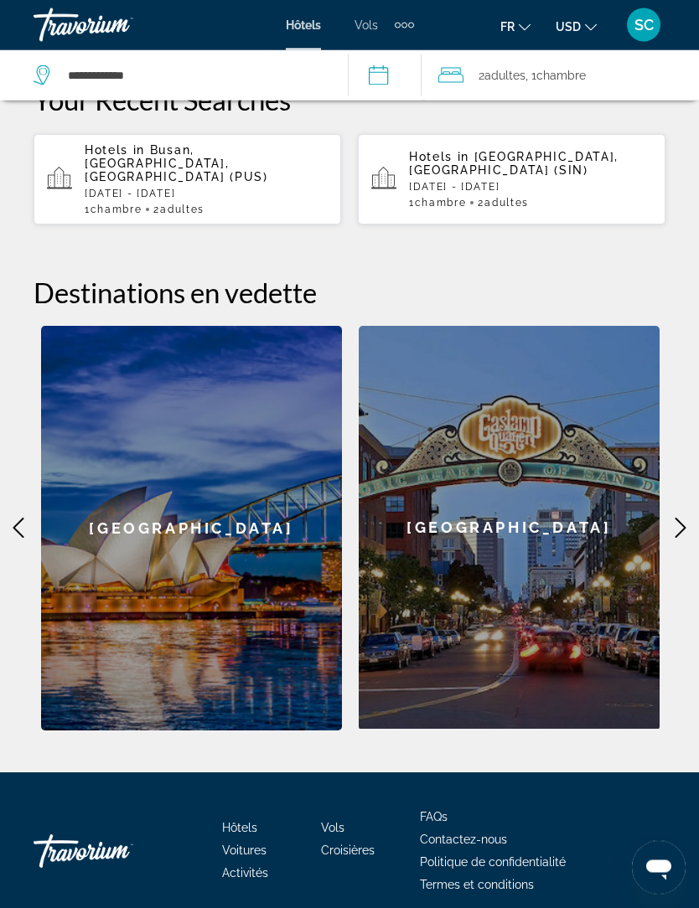
click at [675, 519] on icon "Main content" at bounding box center [680, 529] width 20 height 20
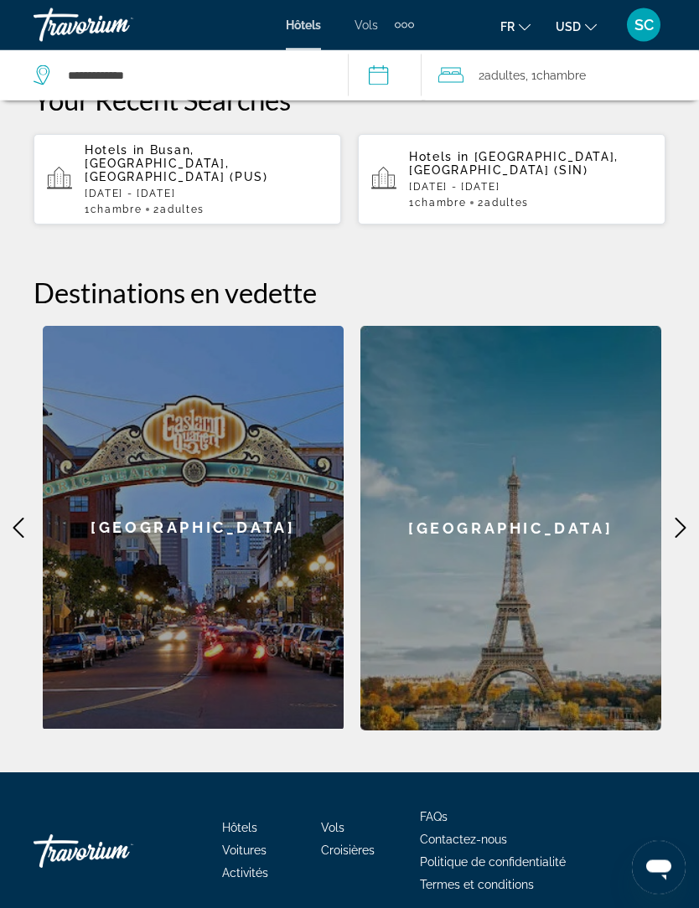
click at [661, 506] on div "[GEOGRAPHIC_DATA]" at bounding box center [510, 529] width 301 height 405
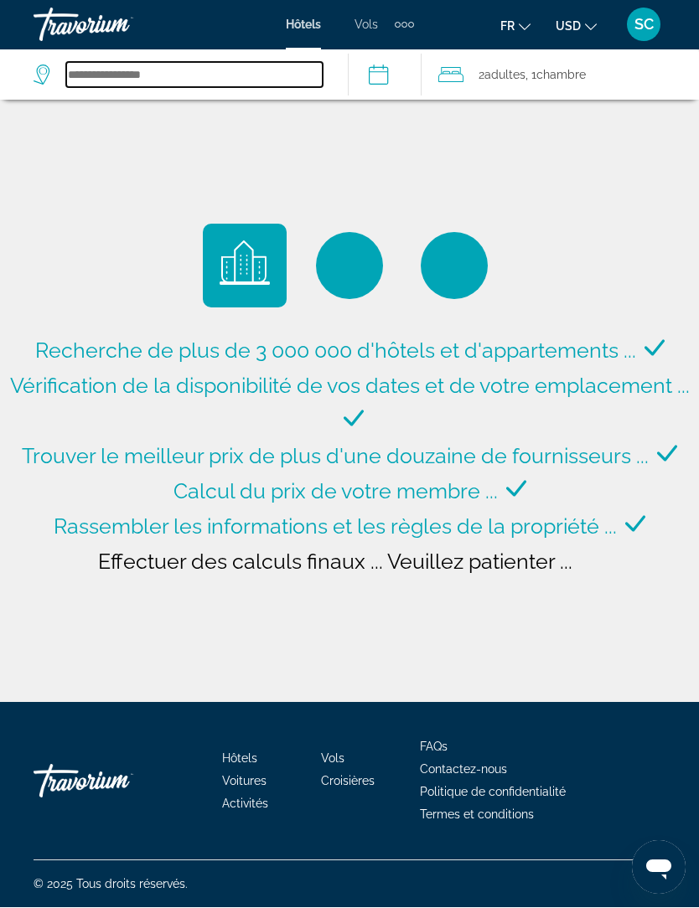
click at [178, 74] on input "Search hotel destination" at bounding box center [194, 75] width 256 height 25
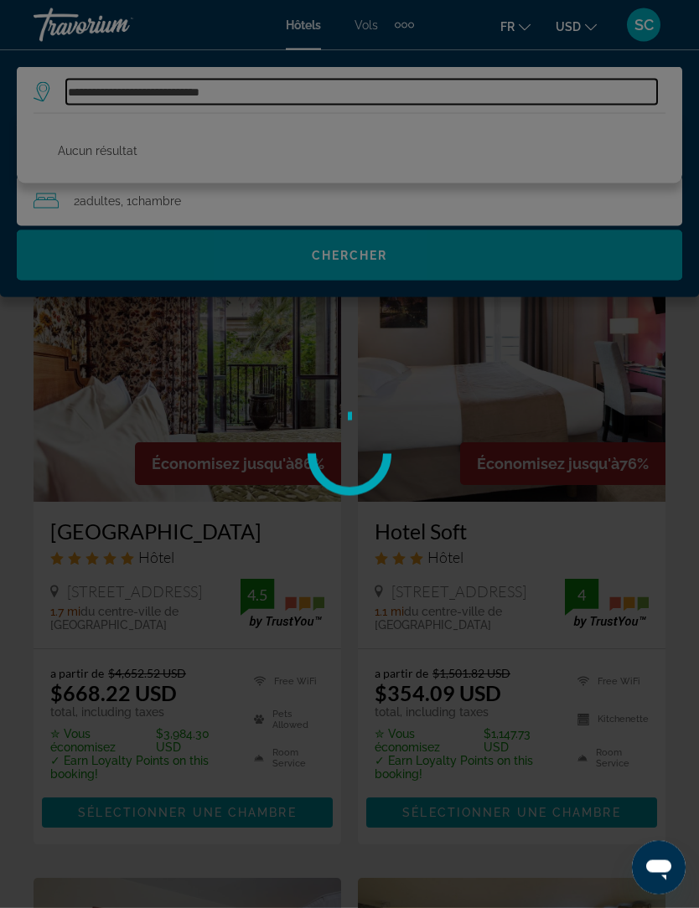
type input "**********"
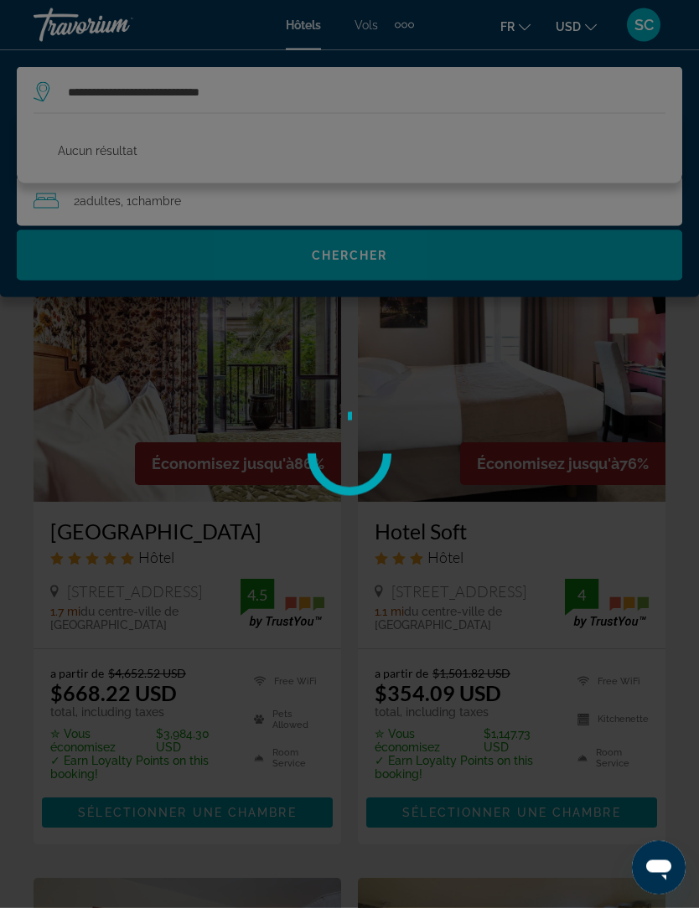
click at [371, 255] on div at bounding box center [349, 454] width 699 height 908
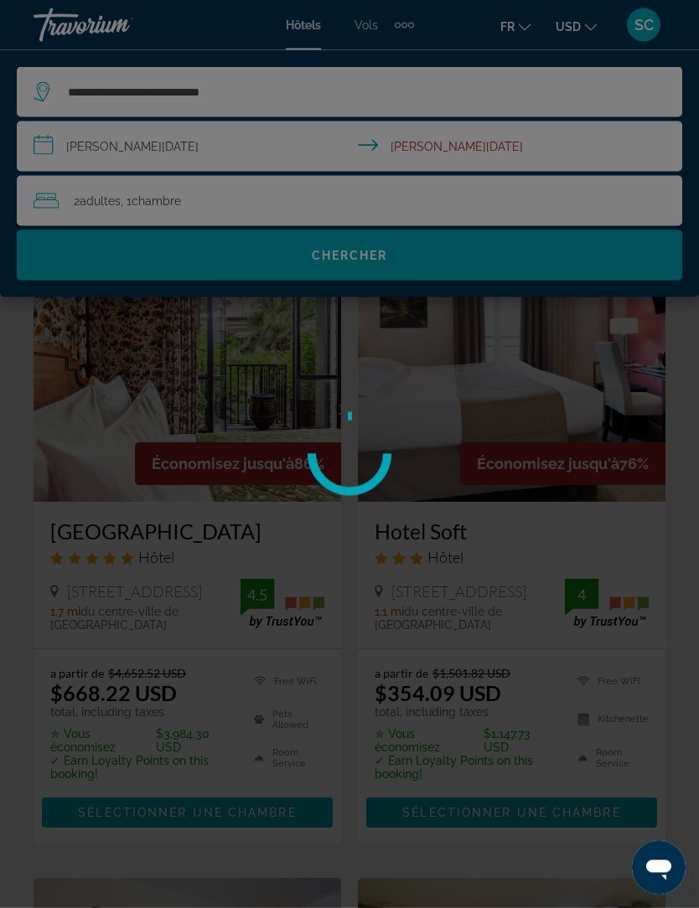
scroll to position [1, 0]
click at [190, 152] on div at bounding box center [349, 454] width 699 height 908
click at [147, 153] on div at bounding box center [349, 454] width 699 height 908
click at [53, 147] on div at bounding box center [349, 454] width 699 height 908
click at [45, 146] on div at bounding box center [349, 454] width 699 height 908
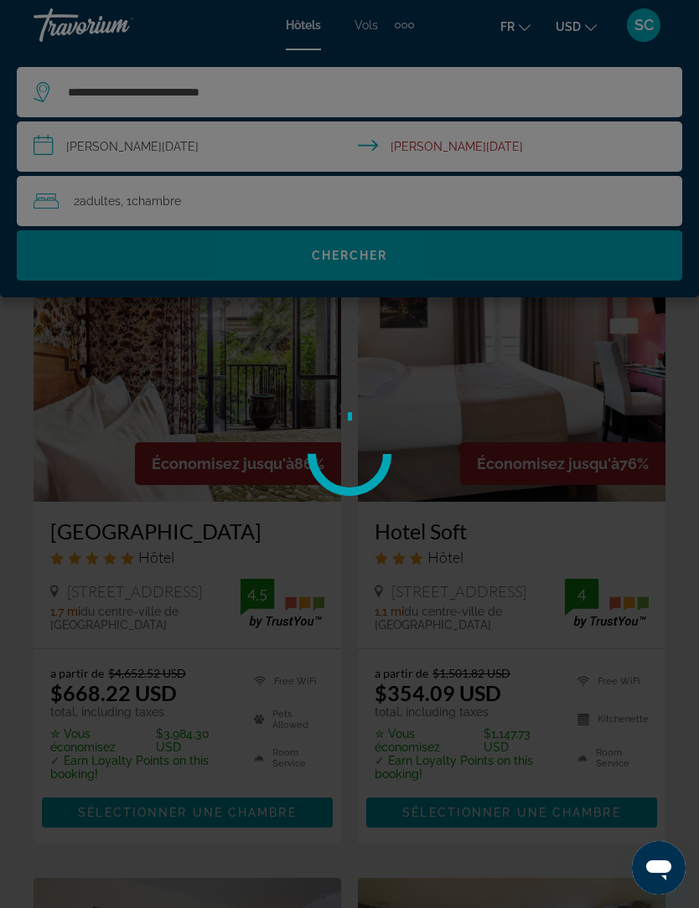
click at [509, 21] on div at bounding box center [349, 454] width 699 height 908
click at [381, 257] on div at bounding box center [349, 454] width 699 height 908
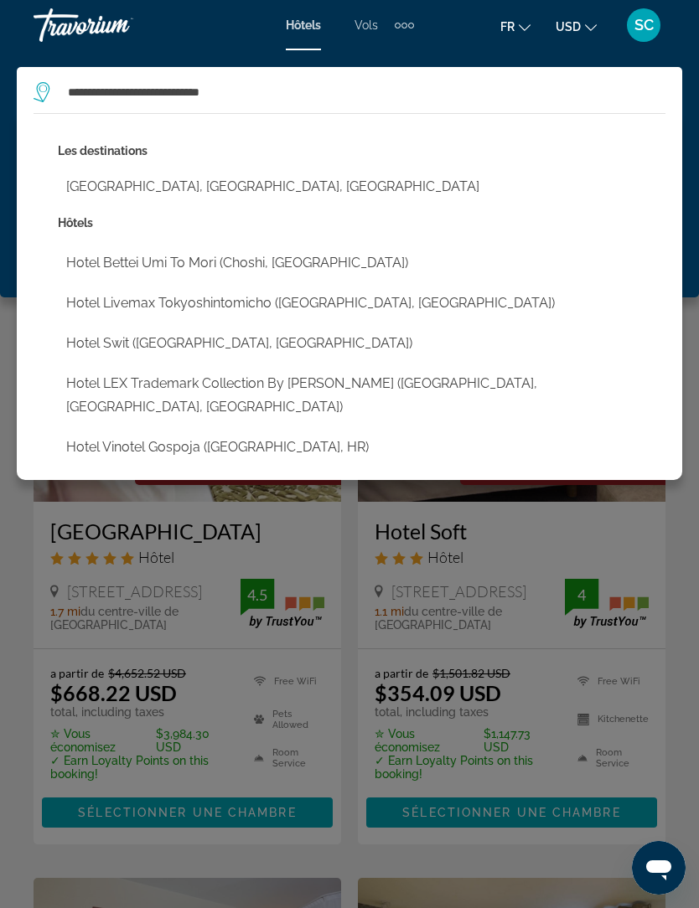
click at [454, 552] on div "Main content" at bounding box center [349, 454] width 699 height 908
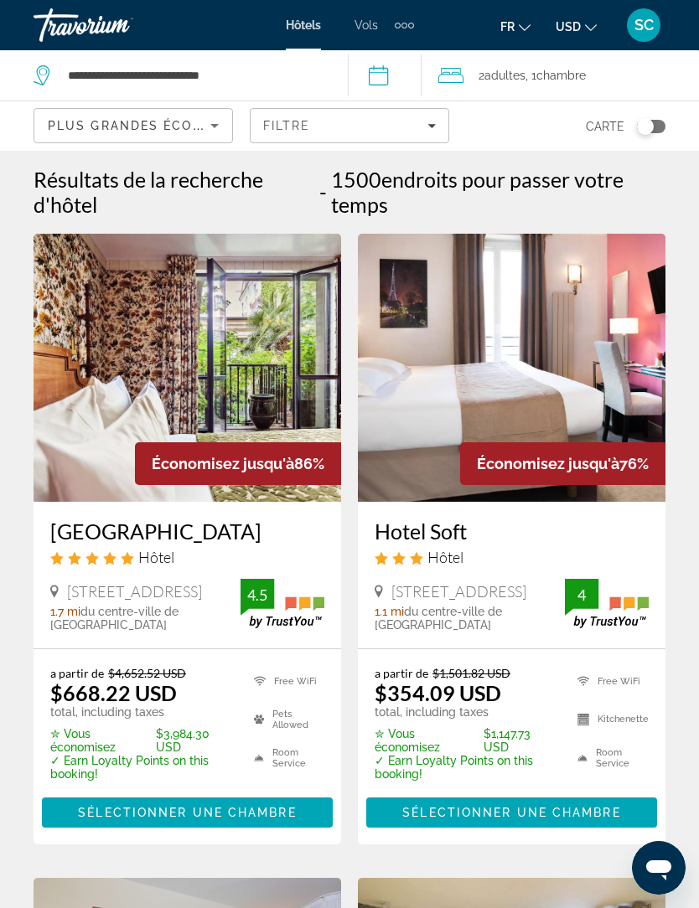
scroll to position [0, 0]
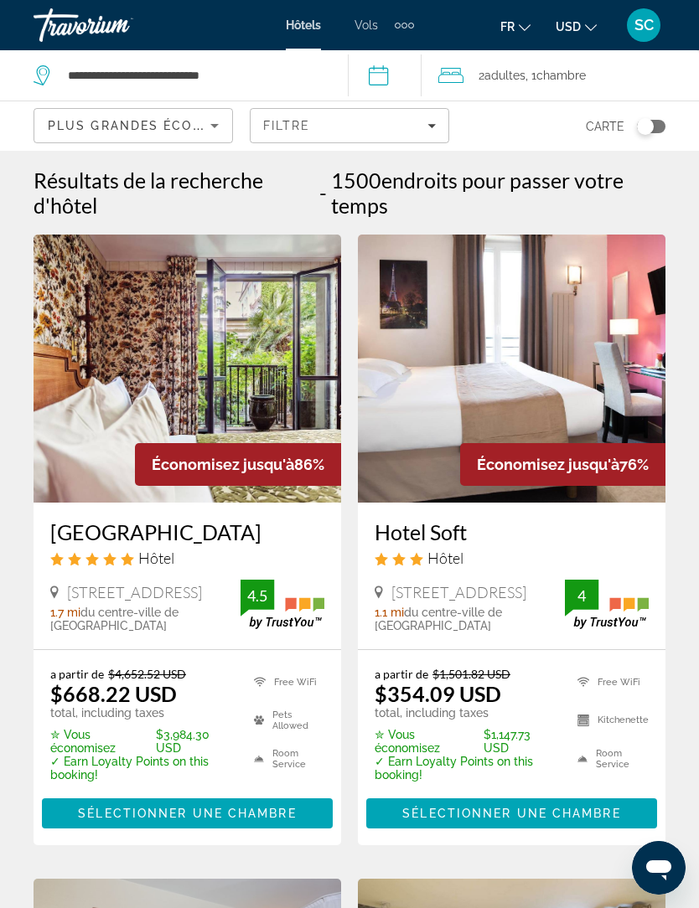
click at [381, 80] on input "**********" at bounding box center [388, 77] width 80 height 55
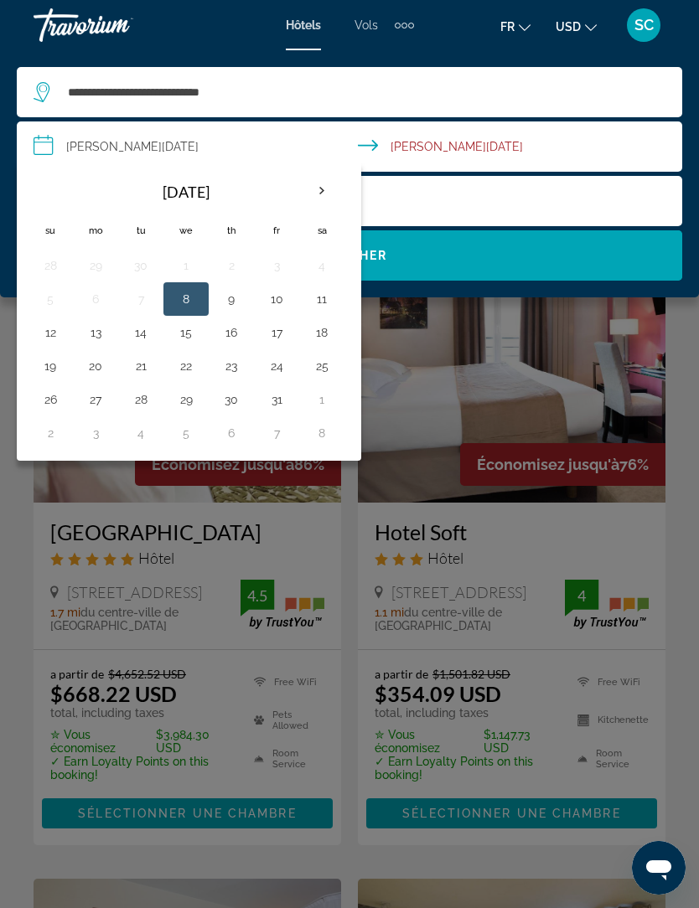
click at [322, 202] on th "Next month" at bounding box center [321, 191] width 45 height 37
click at [283, 400] on button "28" at bounding box center [276, 399] width 27 height 23
click at [53, 441] on button "30" at bounding box center [50, 432] width 27 height 23
type input "**********"
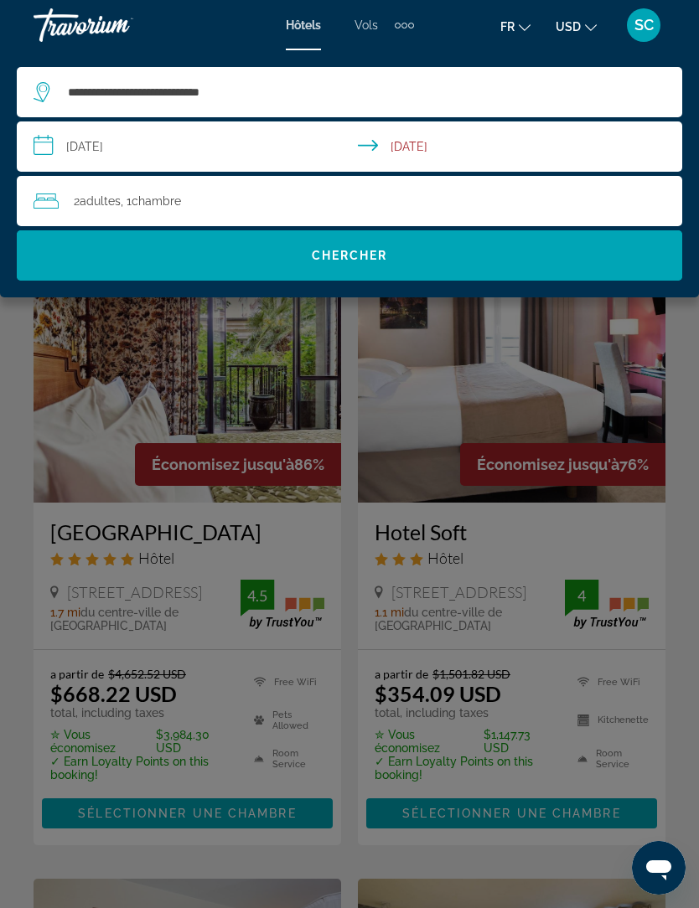
click at [375, 261] on span "Chercher" at bounding box center [350, 255] width 76 height 13
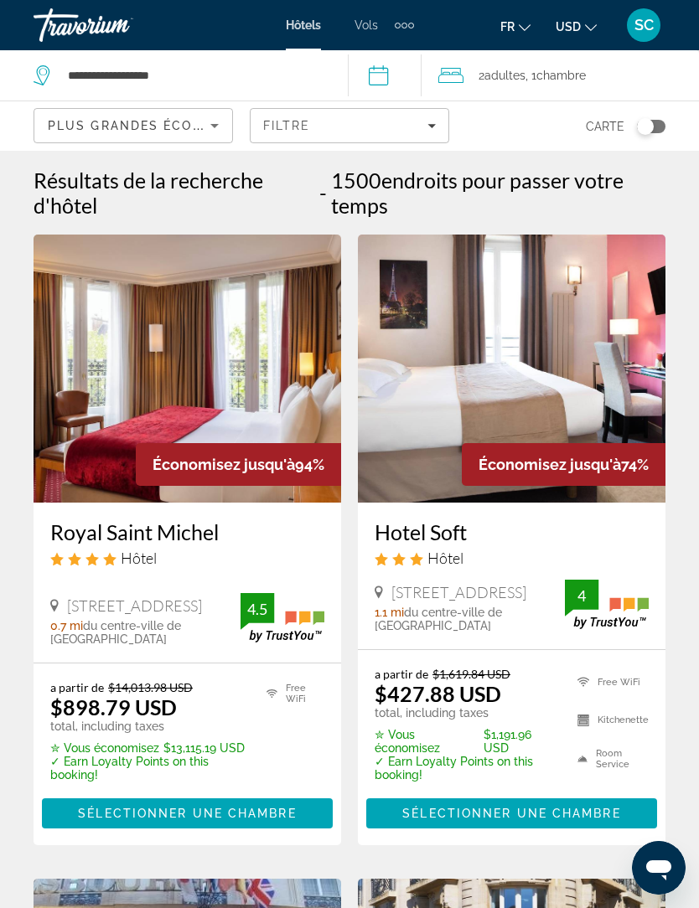
click at [519, 28] on icon "Change language" at bounding box center [525, 28] width 12 height 12
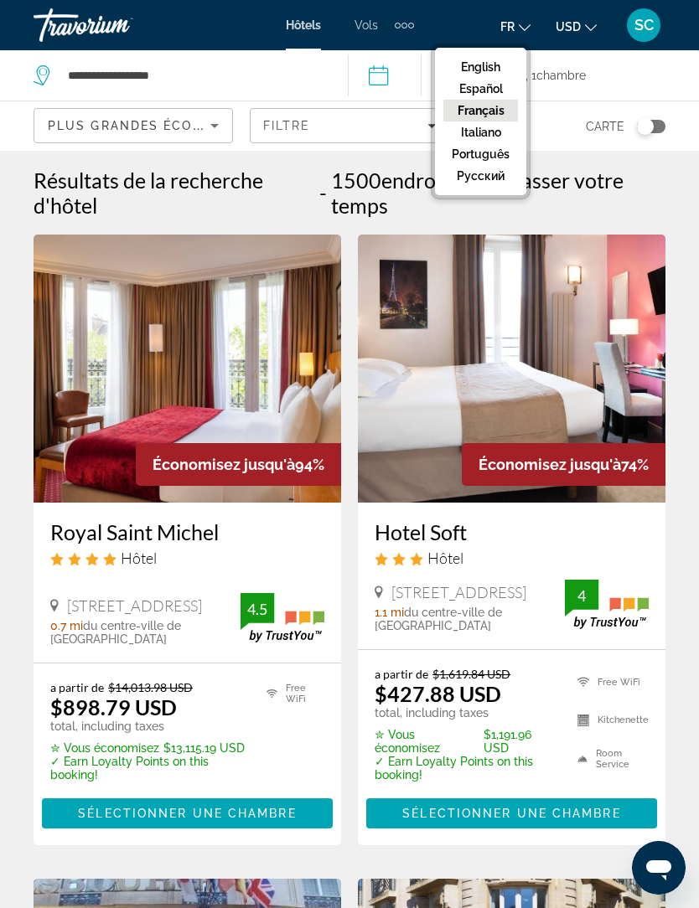
click at [476, 121] on button "Français" at bounding box center [480, 111] width 75 height 22
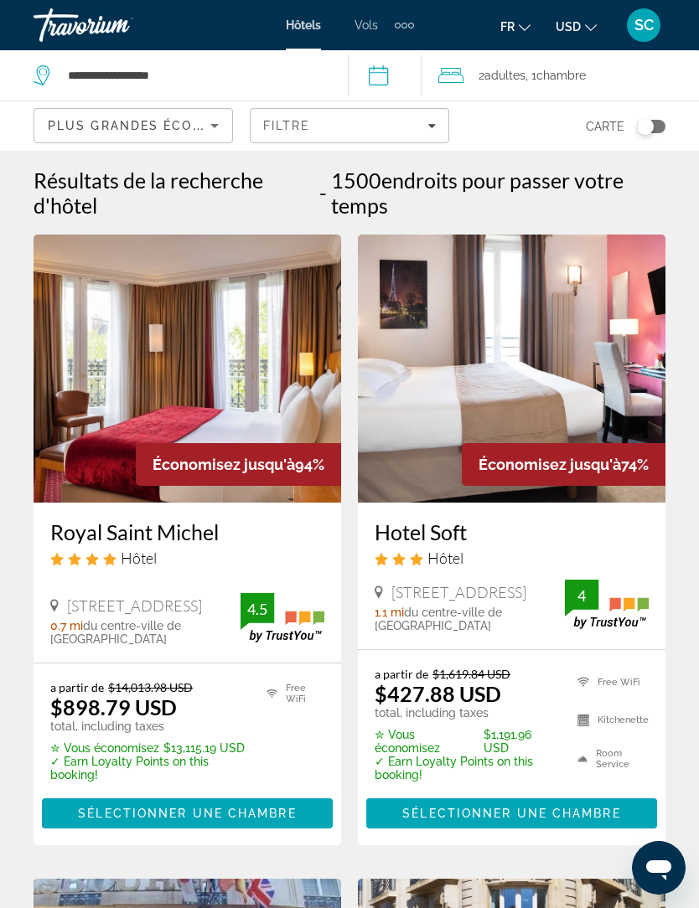
click at [584, 31] on button "USD USD ($) MXN (Mex$) CAD (Can$) GBP (£) EUR (€) AUD (A$) NZD (NZ$) CNY (CN¥)" at bounding box center [576, 26] width 41 height 24
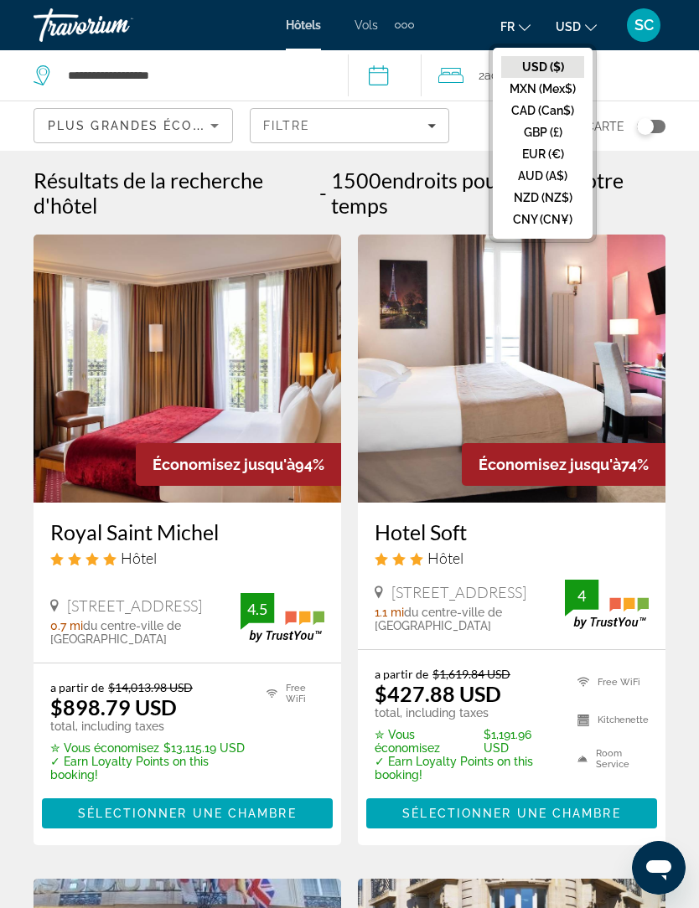
click at [542, 152] on button "EUR (€)" at bounding box center [542, 154] width 83 height 22
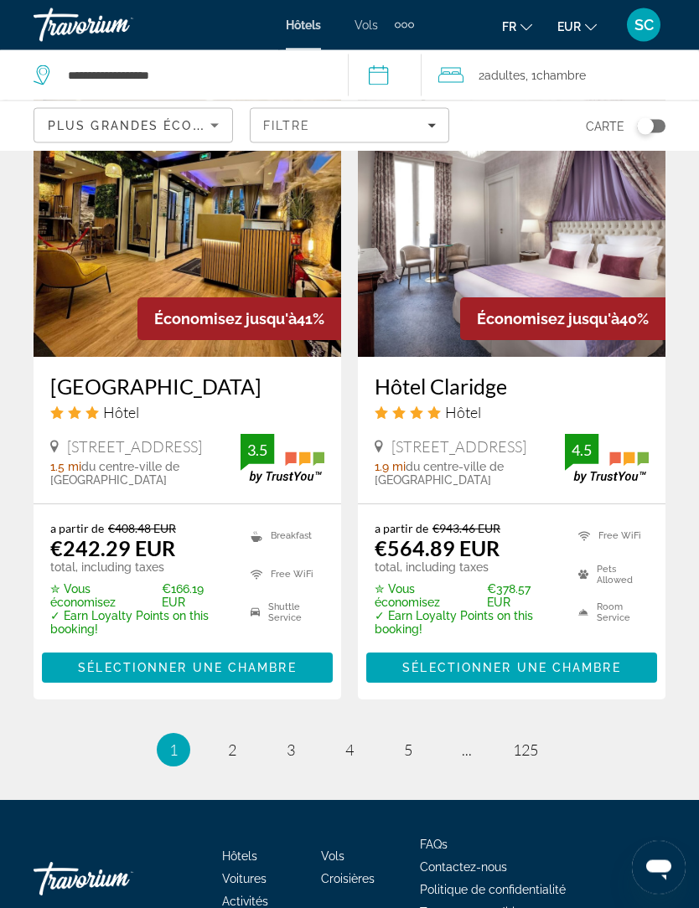
scroll to position [3501, 0]
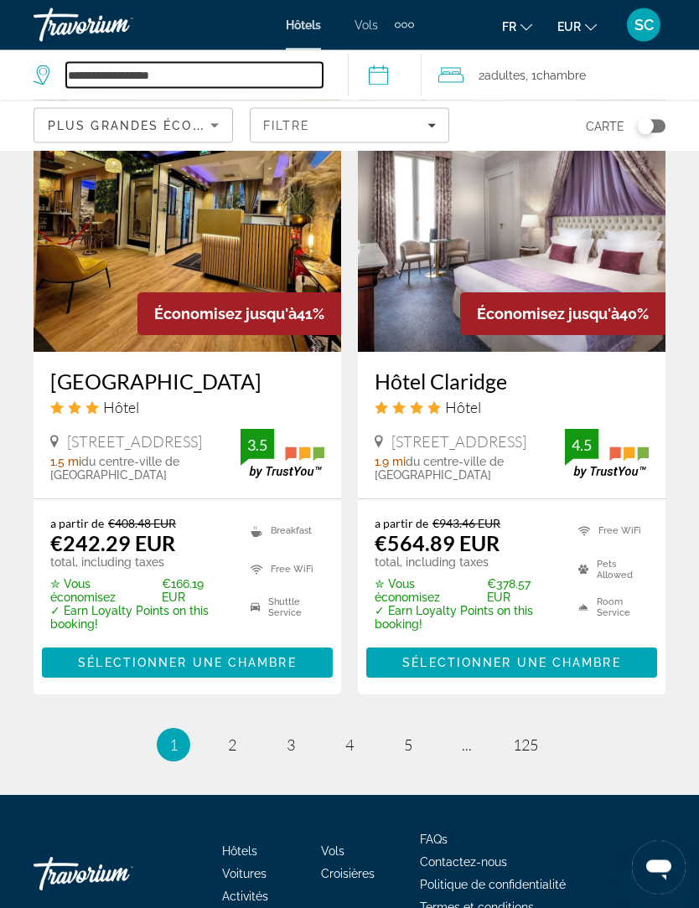
click at [219, 67] on input "**********" at bounding box center [194, 75] width 256 height 25
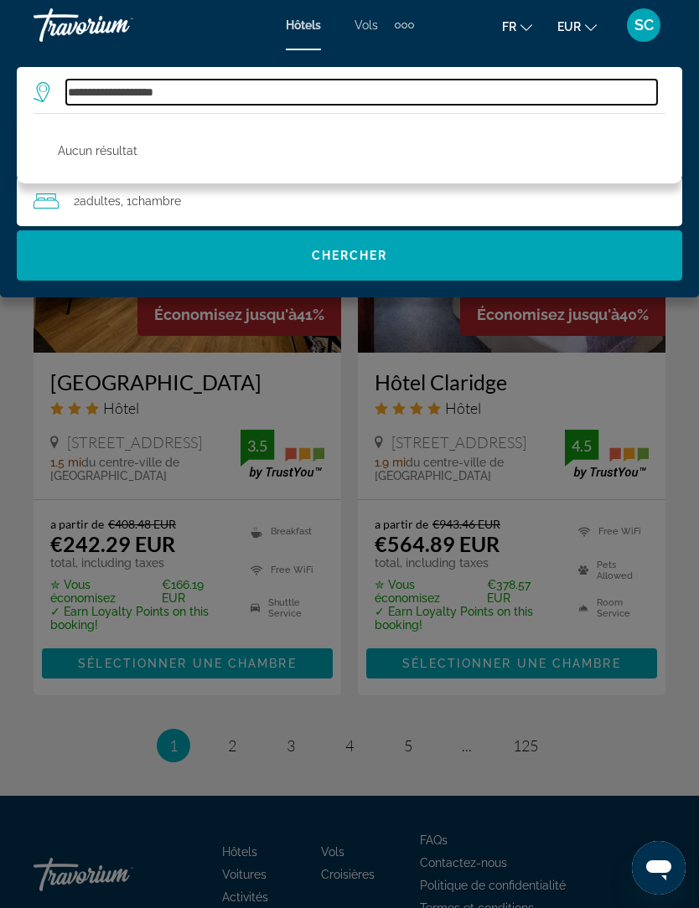
type input "**********"
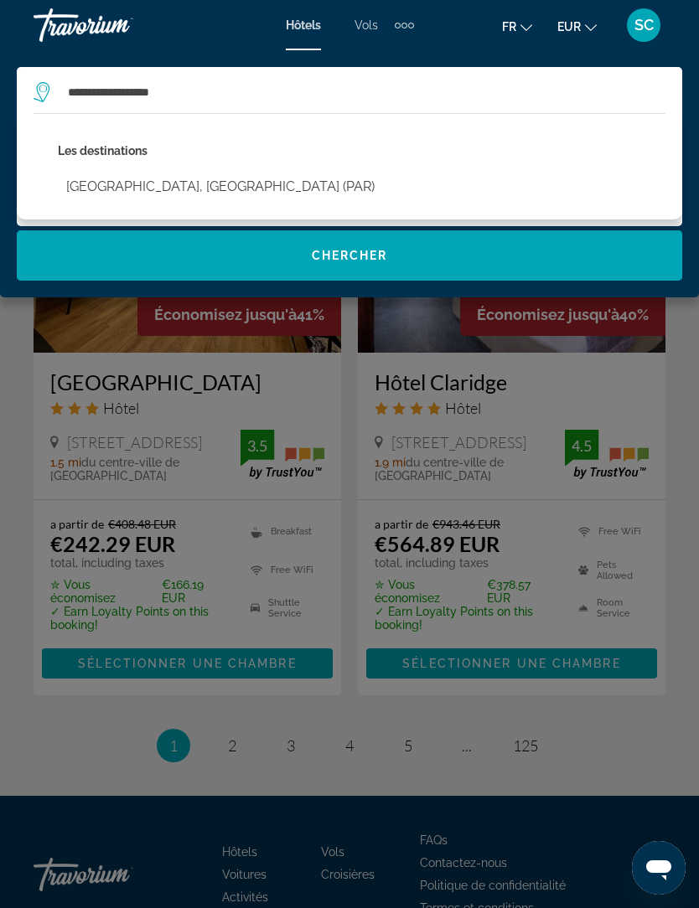
click at [450, 298] on div "Main content" at bounding box center [349, 454] width 699 height 908
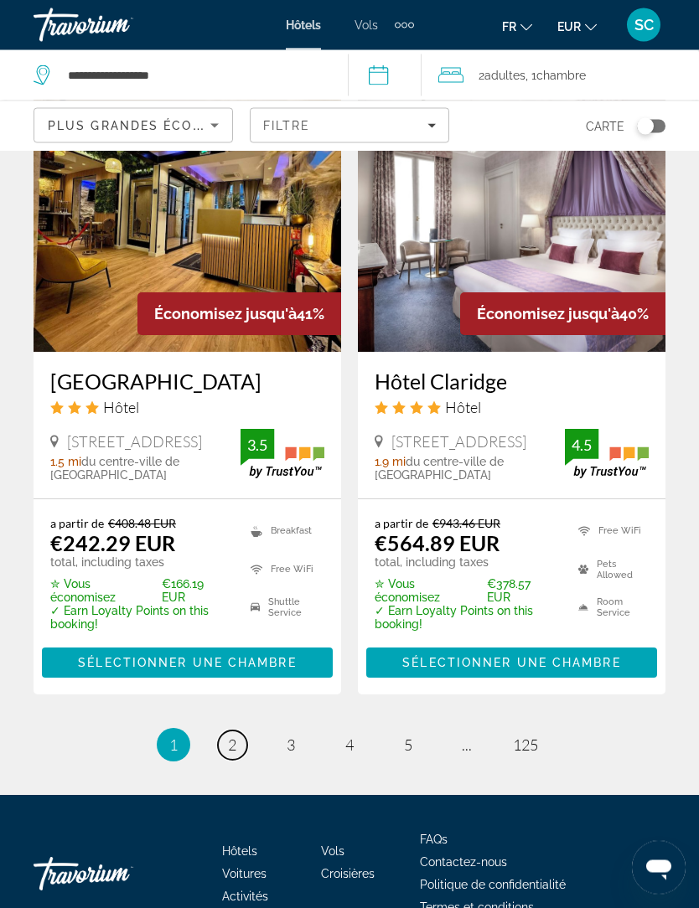
click at [230, 737] on span "2" at bounding box center [232, 746] width 8 height 18
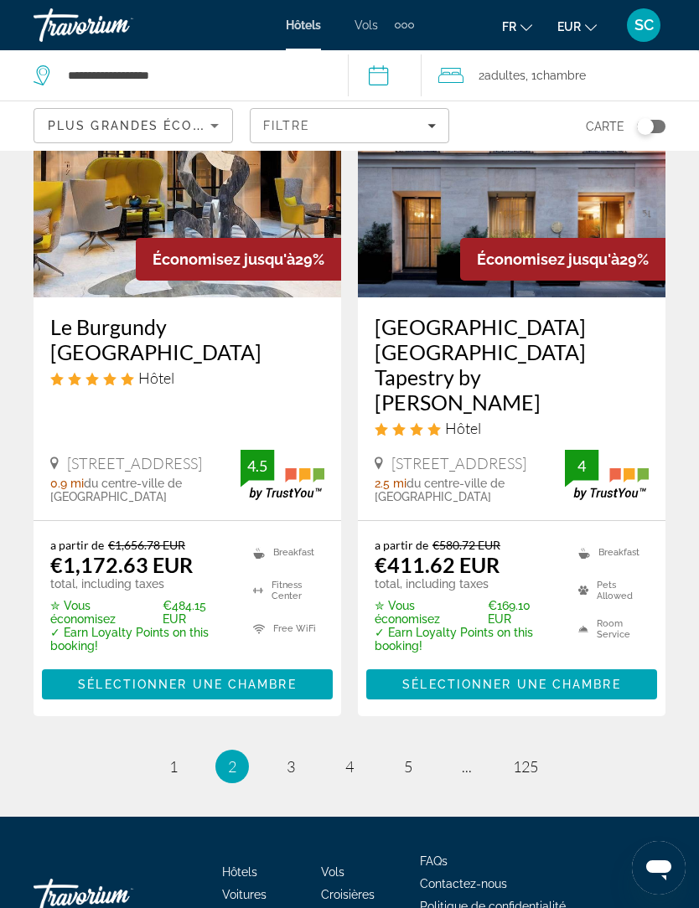
scroll to position [3487, 0]
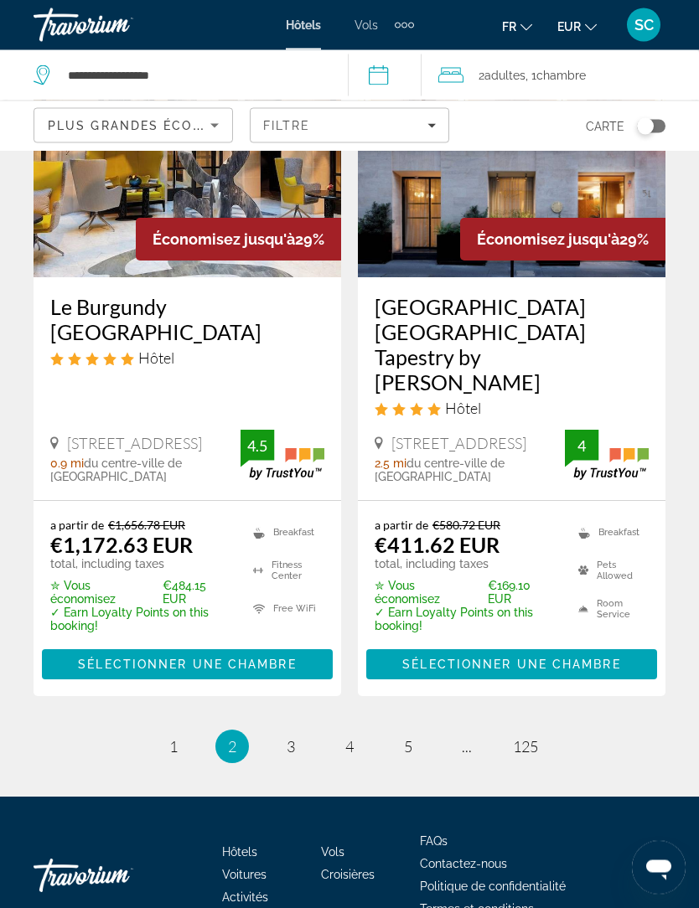
click at [279, 732] on link "page 3" at bounding box center [291, 746] width 29 height 29
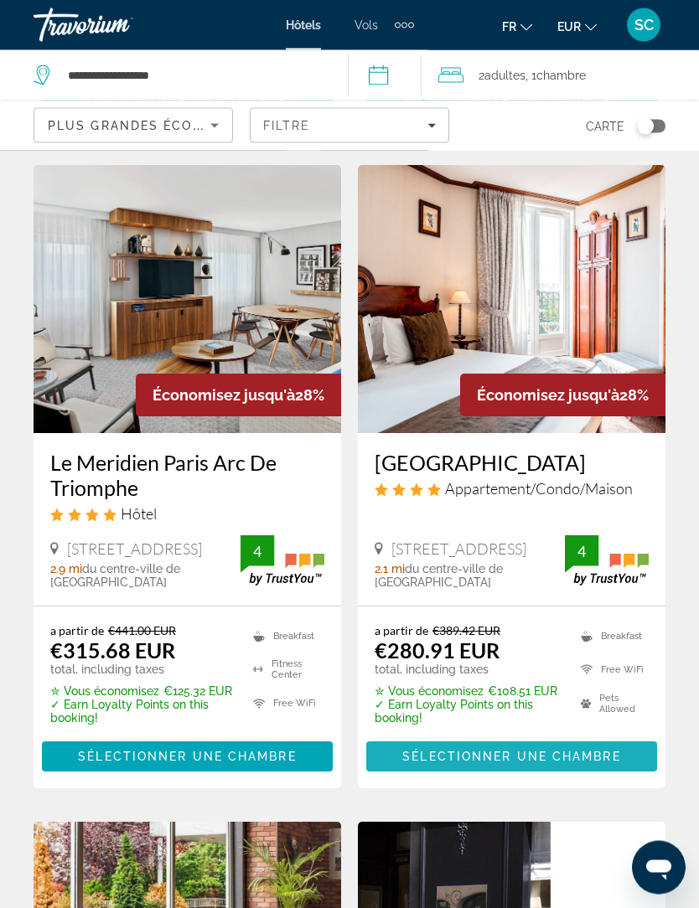
scroll to position [739, 0]
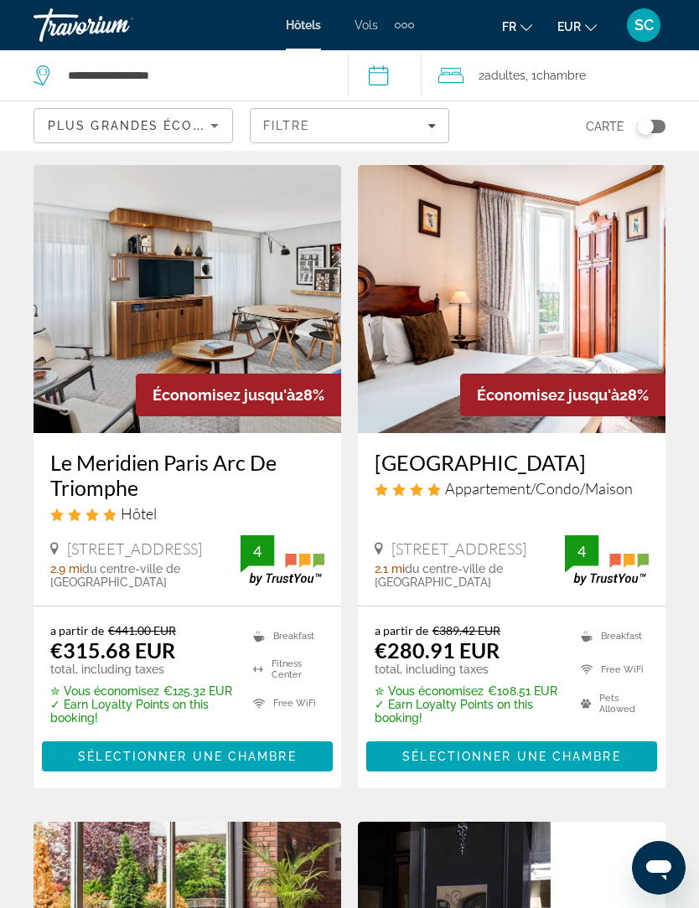
click at [246, 350] on img "Main content" at bounding box center [188, 299] width 308 height 268
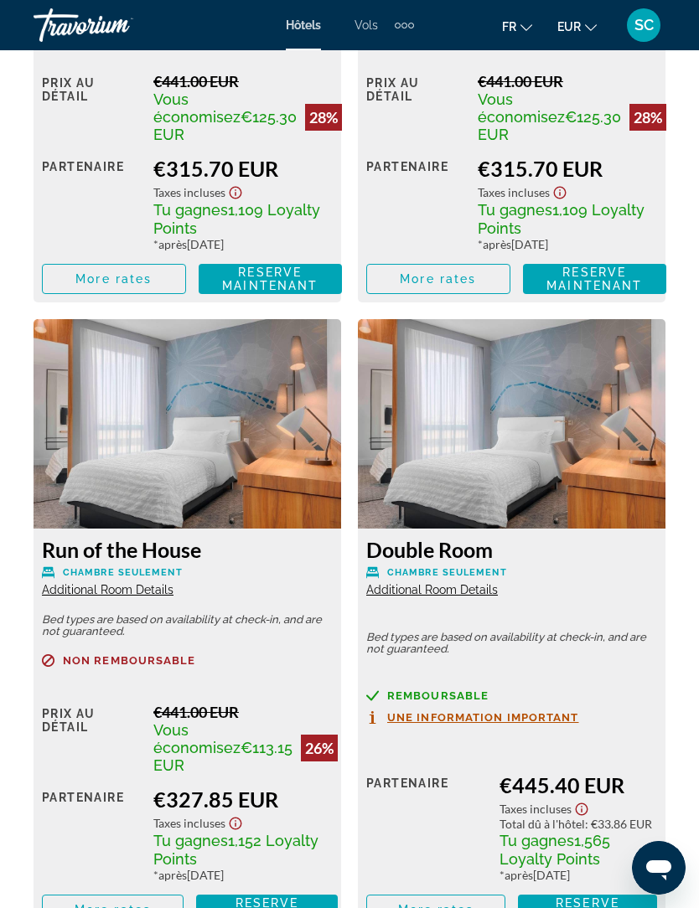
scroll to position [3293, 0]
click at [268, 435] on img "Main content" at bounding box center [188, 424] width 308 height 209
click at [223, 564] on div "Run of the House Chambre seulement Additional Room Details" at bounding box center [187, 568] width 291 height 60
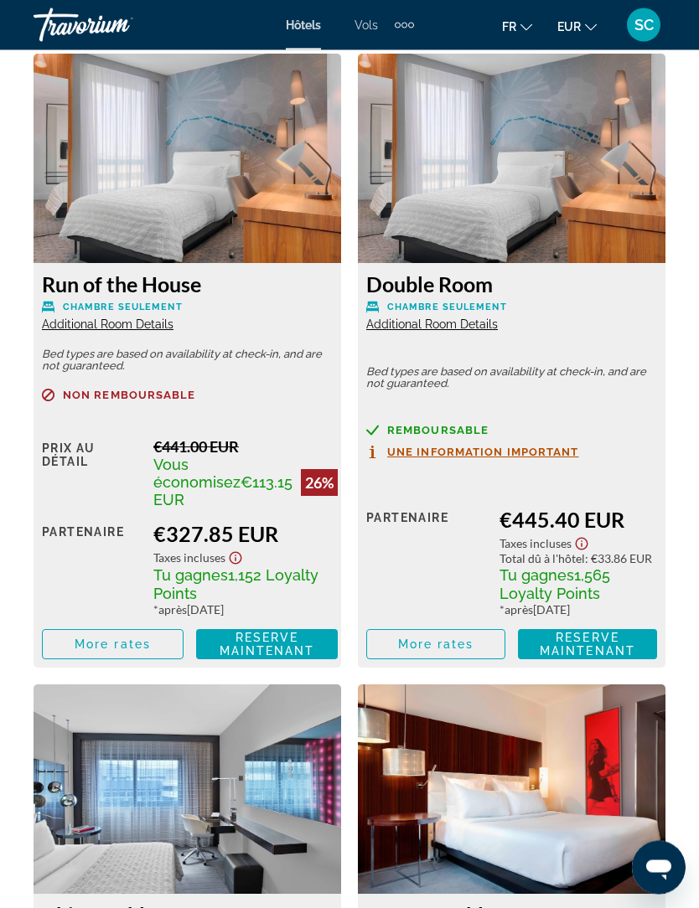
scroll to position [3562, 0]
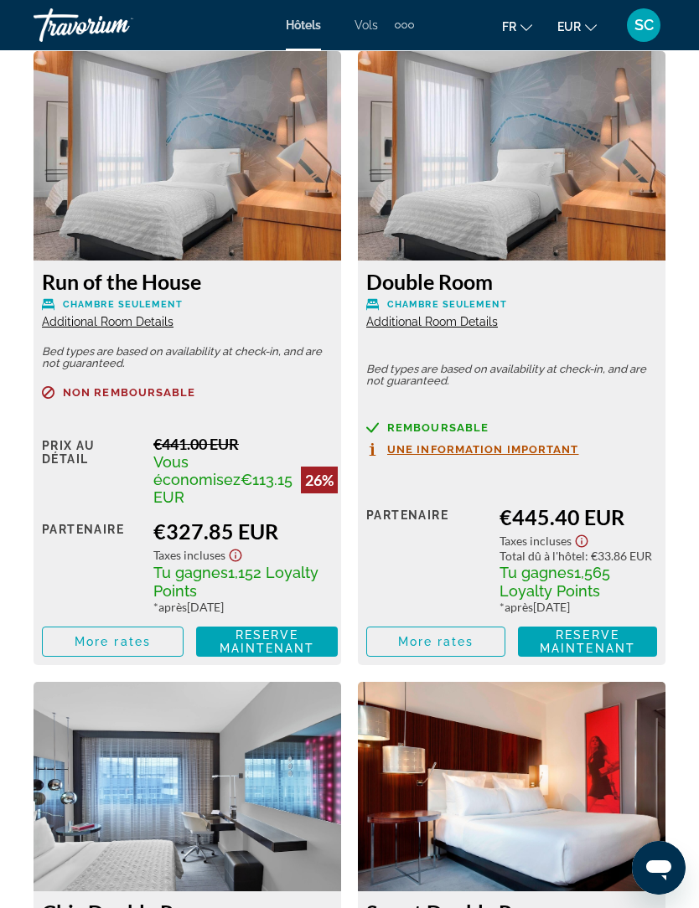
click at [129, 639] on span "More rates" at bounding box center [113, 641] width 76 height 13
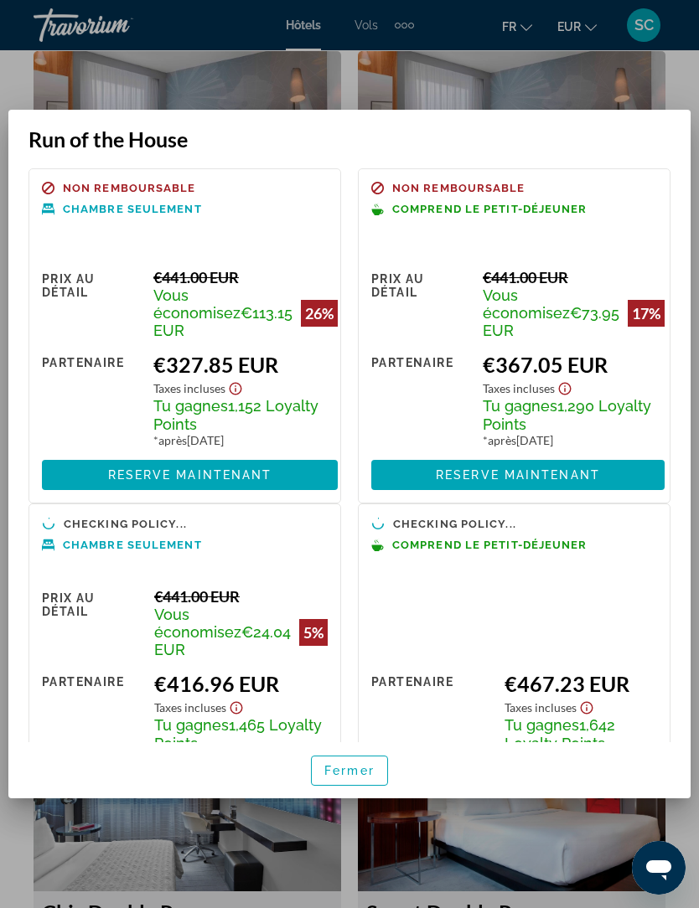
scroll to position [0, 0]
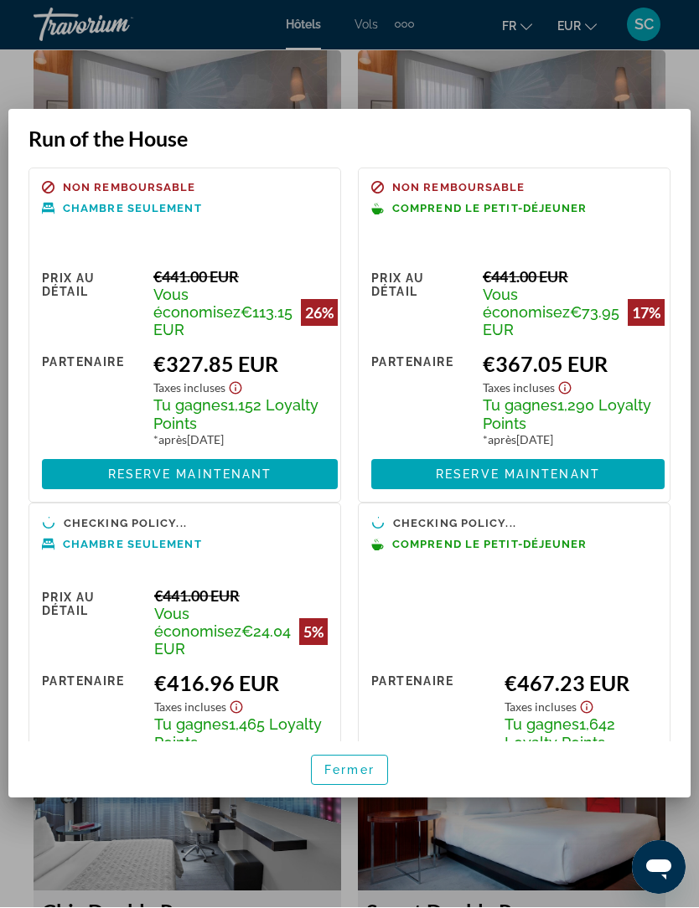
click at [282, 357] on div "€327.85 EUR" at bounding box center [245, 364] width 184 height 25
click at [247, 352] on div "€327.85 EUR" at bounding box center [245, 364] width 184 height 25
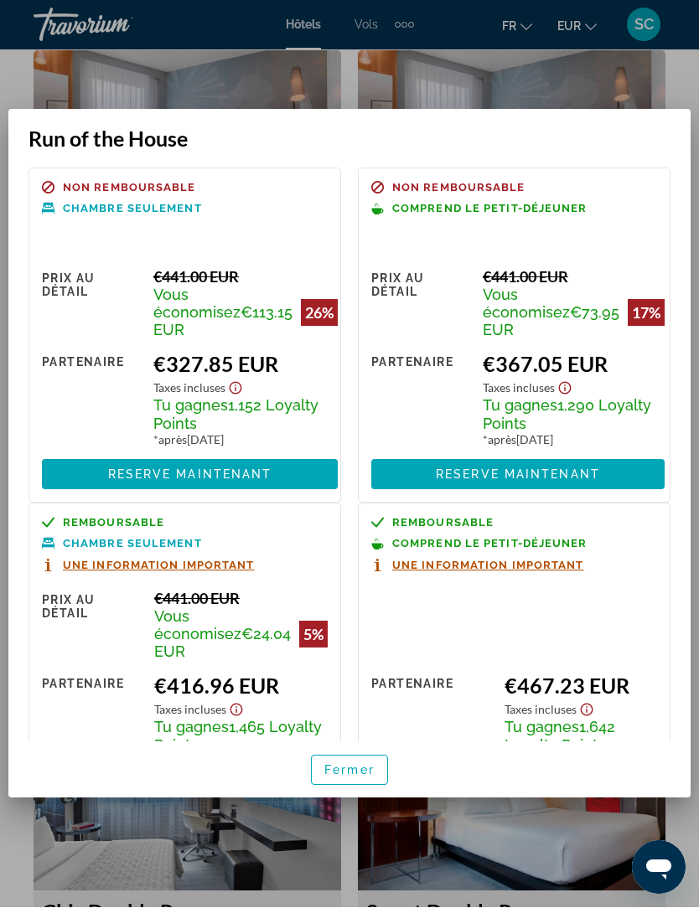
click at [251, 397] on span "1,152 Loyalty Points" at bounding box center [235, 415] width 165 height 36
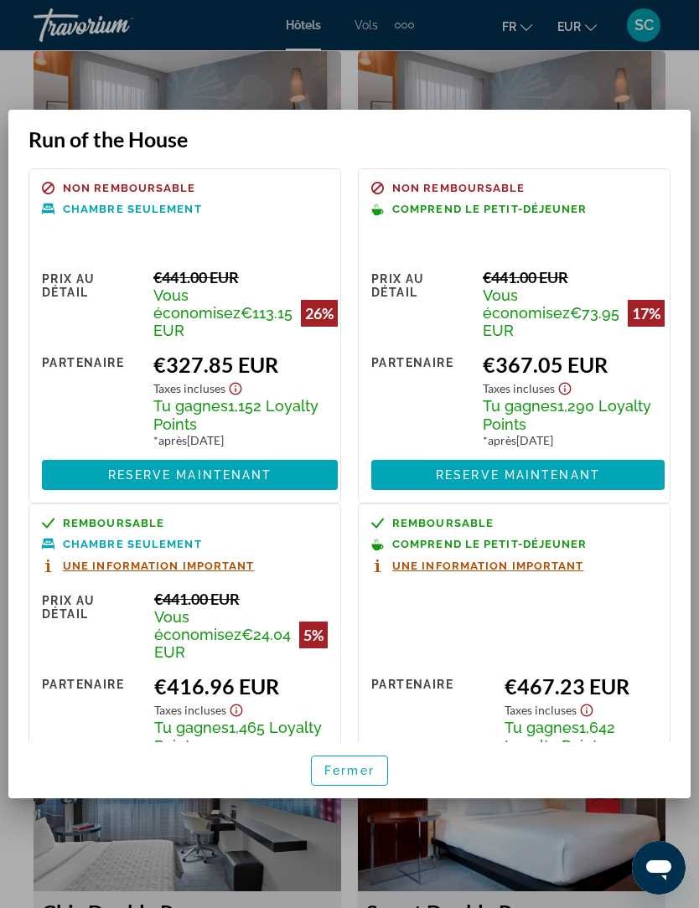
click at [230, 561] on span "Une information important" at bounding box center [159, 566] width 192 height 11
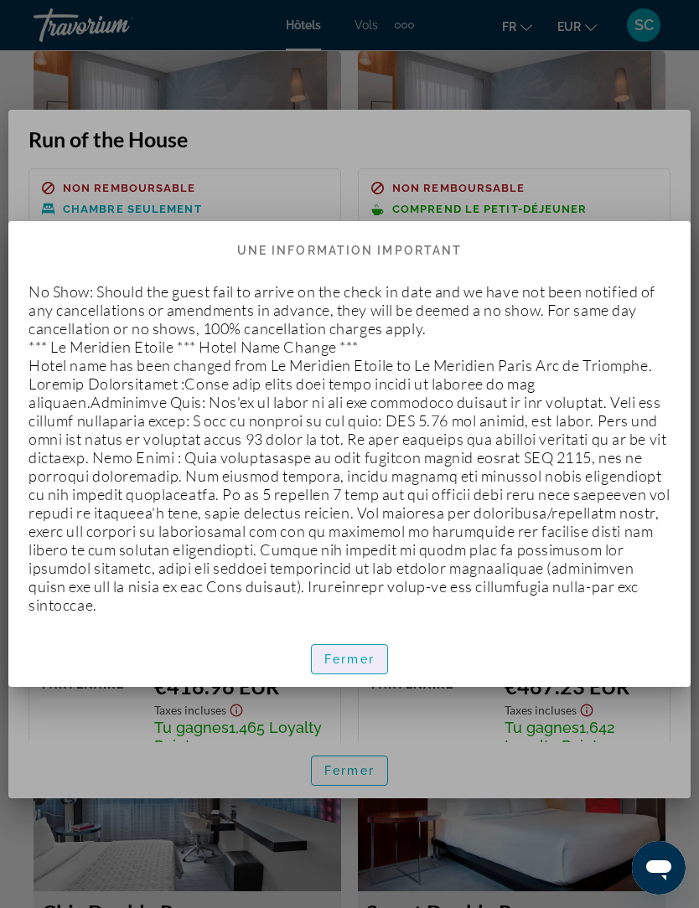
click at [358, 661] on span "button" at bounding box center [349, 659] width 75 height 40
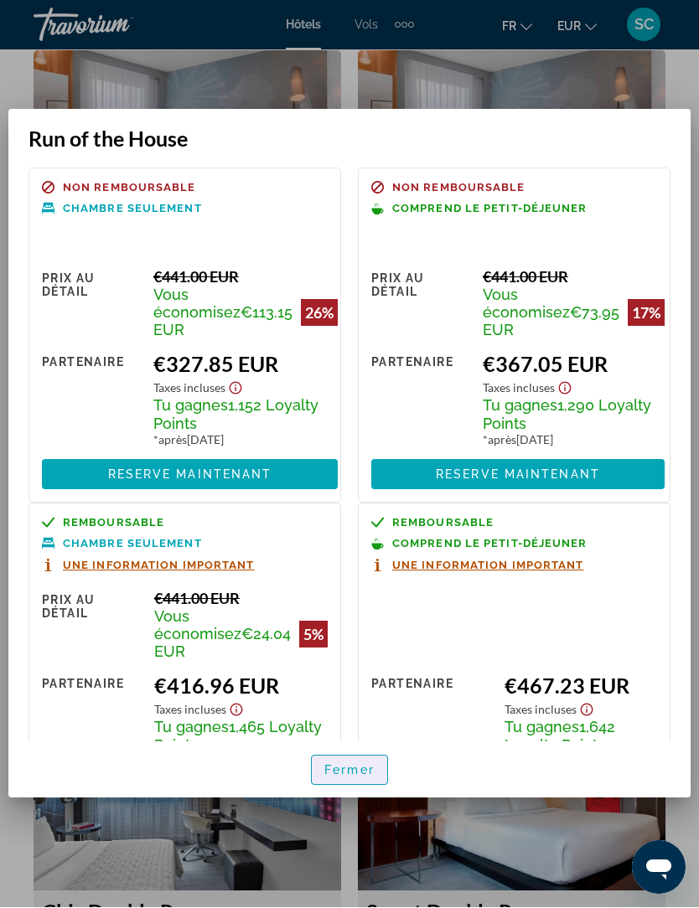
click at [348, 791] on span "button" at bounding box center [349, 771] width 75 height 40
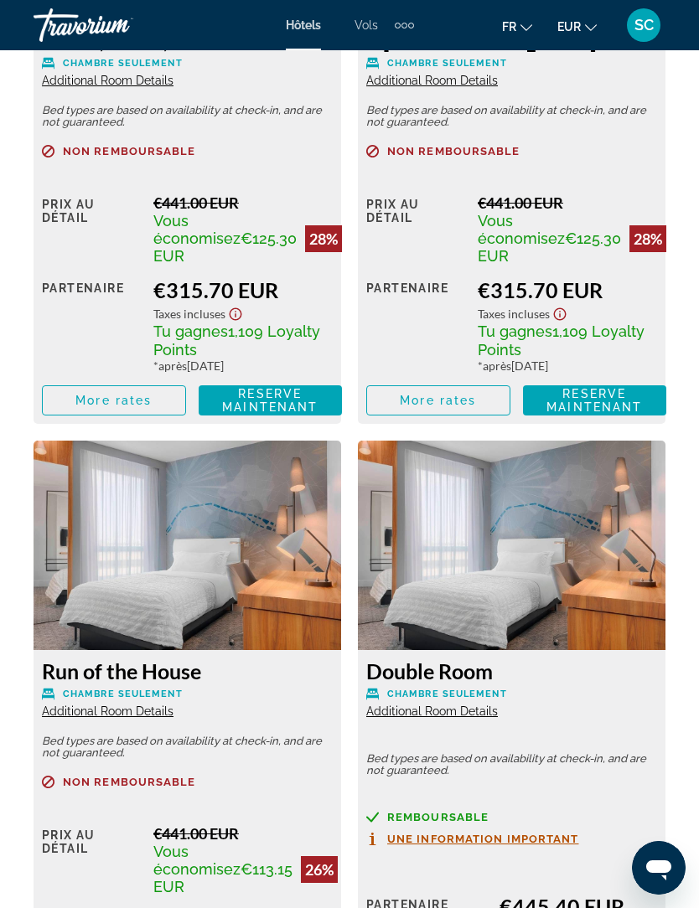
scroll to position [3168, 0]
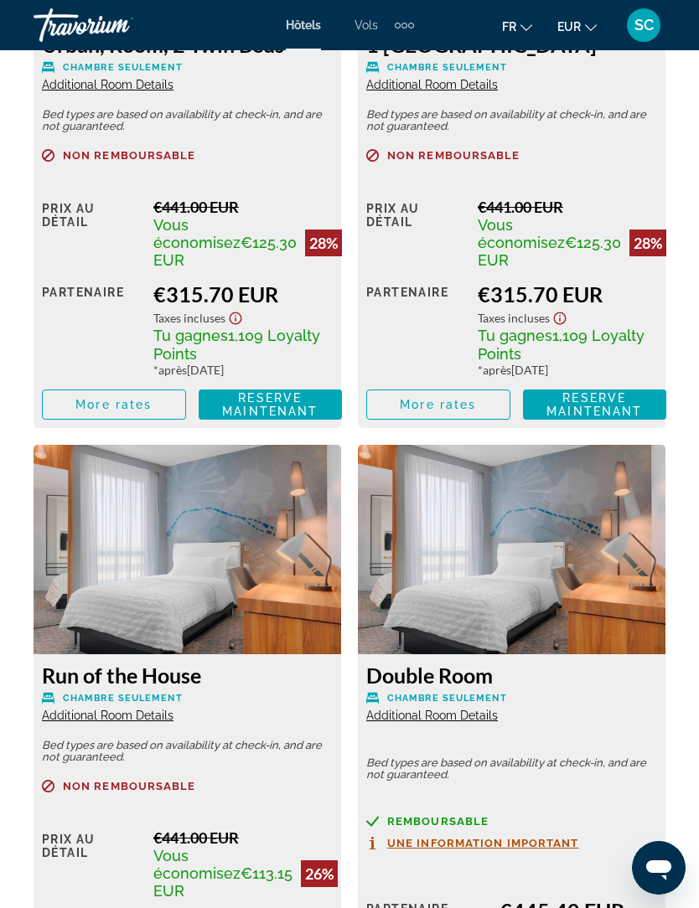
click at [199, 557] on img "Main content" at bounding box center [188, 549] width 308 height 209
click at [128, 711] on span "Additional Room Details" at bounding box center [108, 715] width 132 height 13
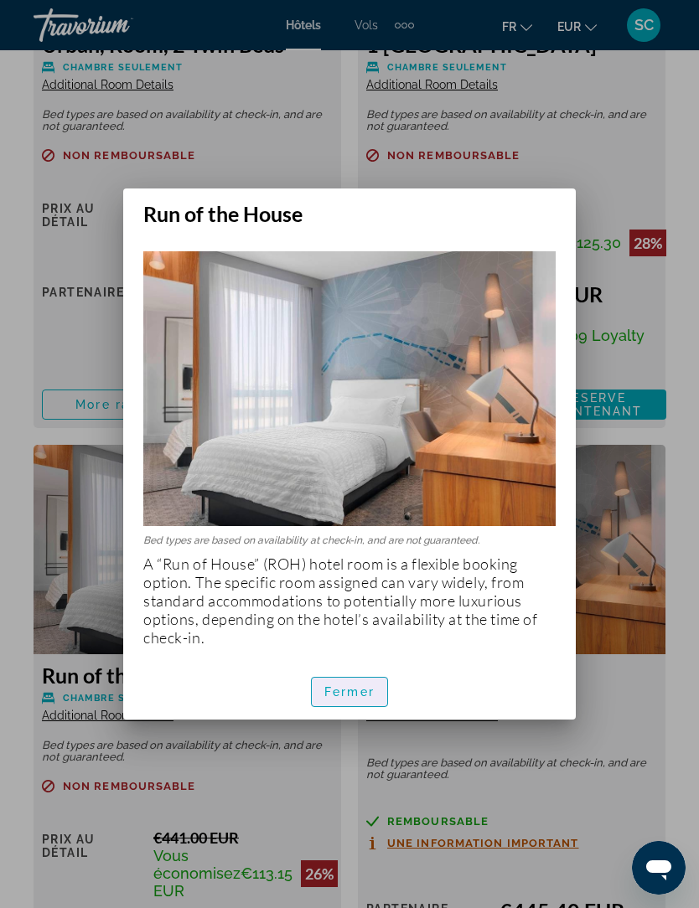
click at [359, 686] on span "Fermer" at bounding box center [349, 691] width 50 height 13
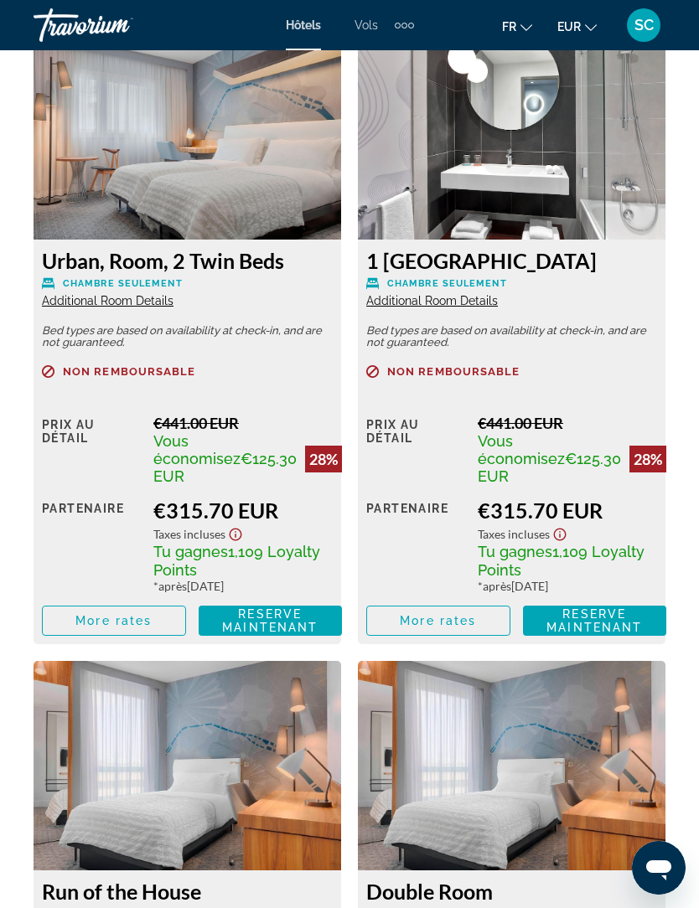
scroll to position [2951, 0]
click at [478, 302] on span "Additional Room Details" at bounding box center [432, 301] width 132 height 13
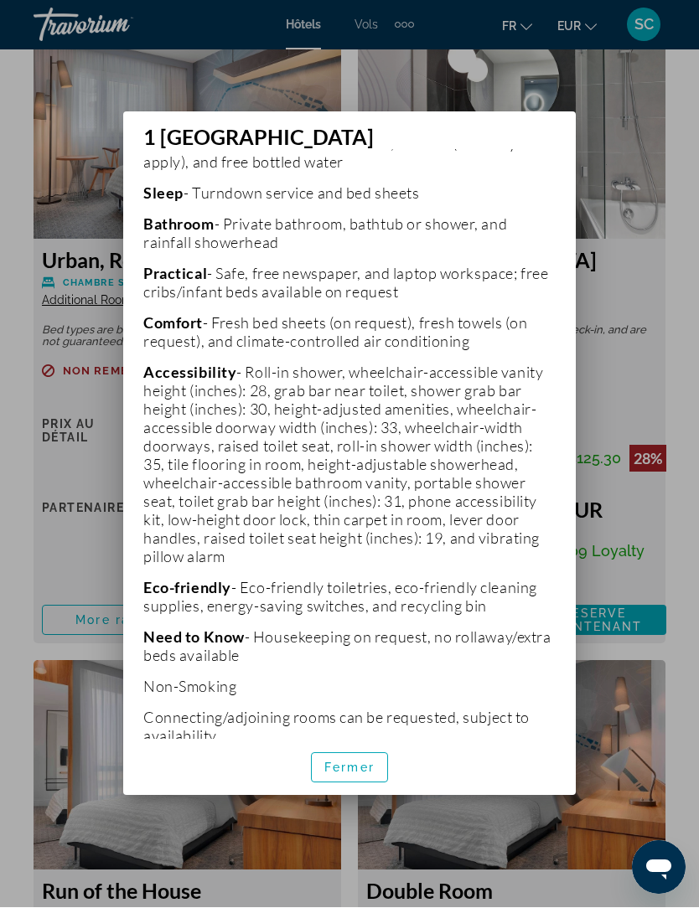
scroll to position [485, 0]
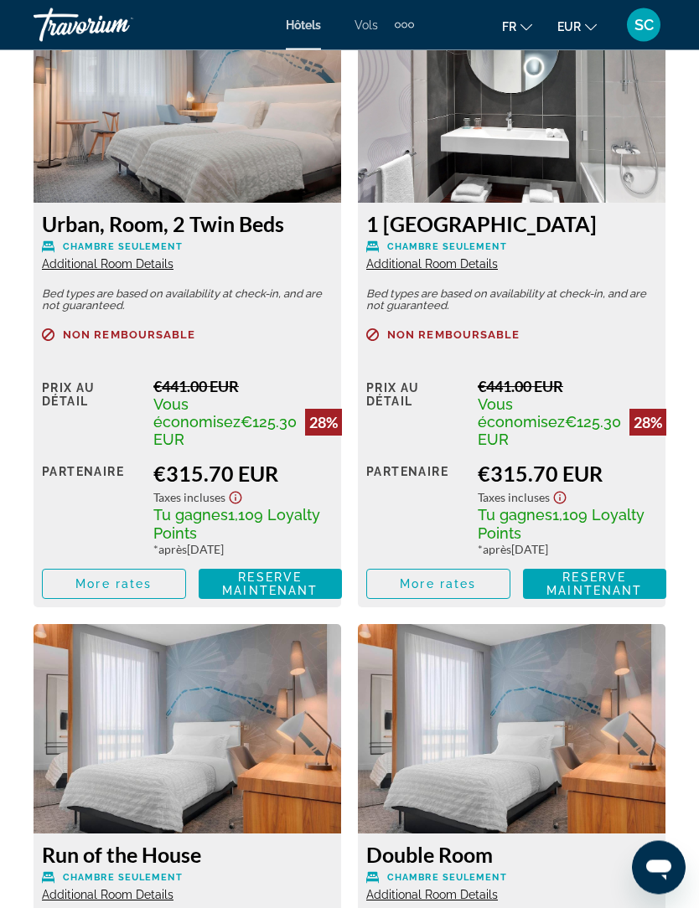
scroll to position [2989, 0]
click at [609, 578] on span "Reserve maintenant" at bounding box center [594, 584] width 96 height 27
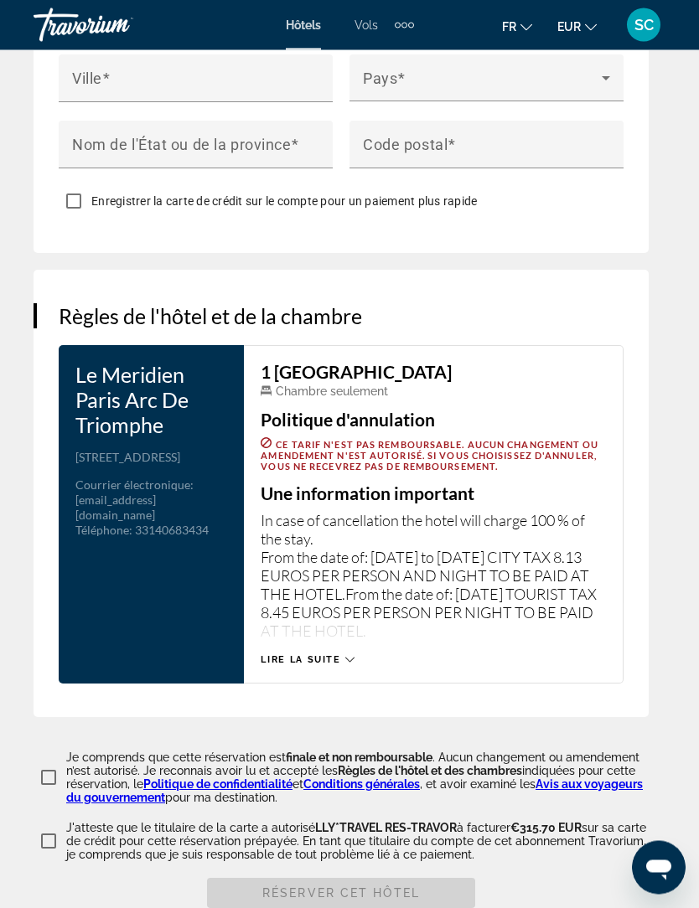
scroll to position [2380, 0]
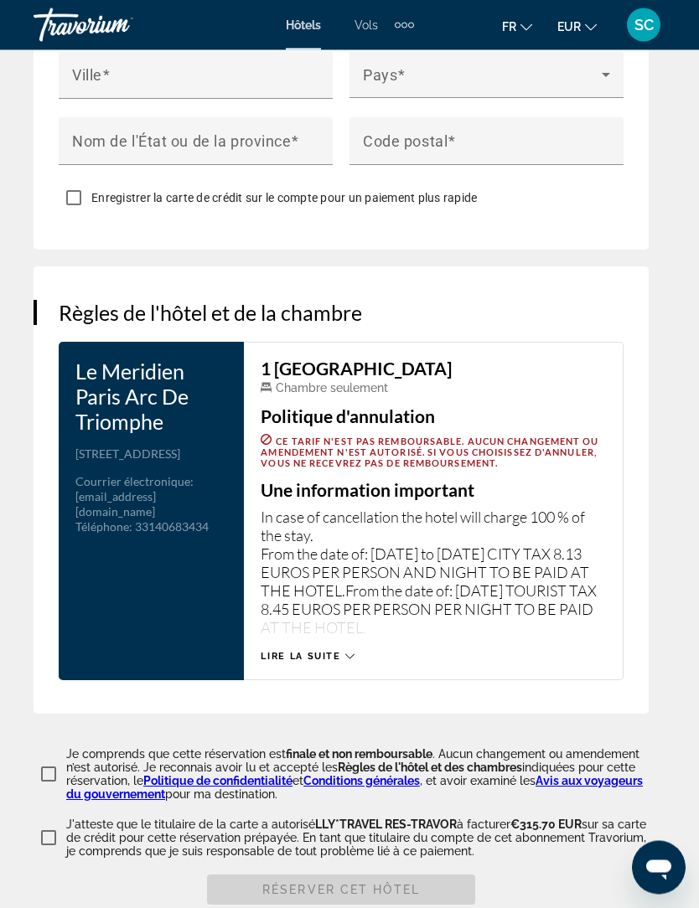
click at [343, 654] on div "Lire la suite" at bounding box center [307, 657] width 93 height 11
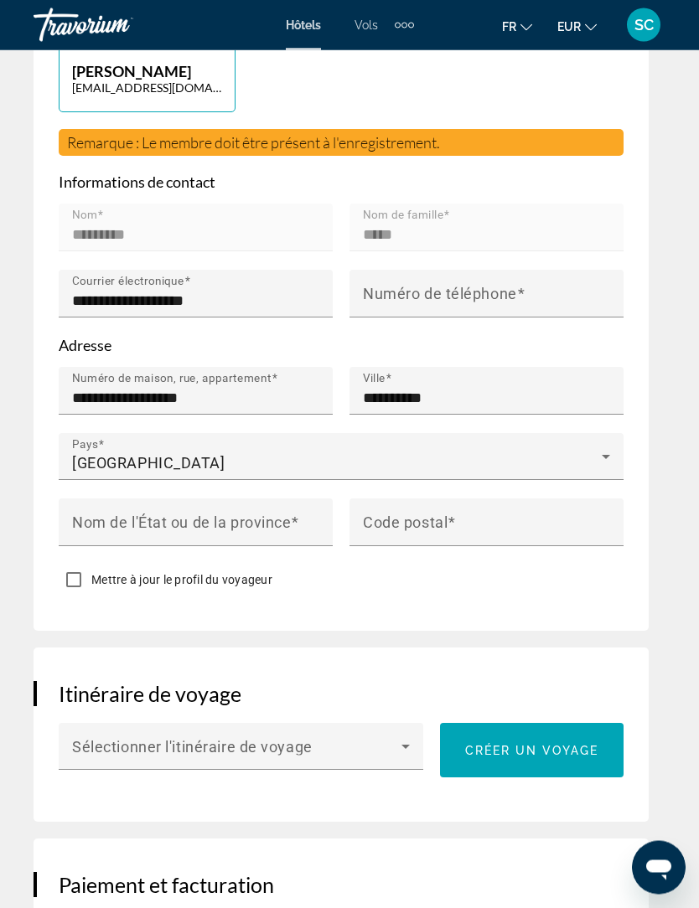
scroll to position [866, 0]
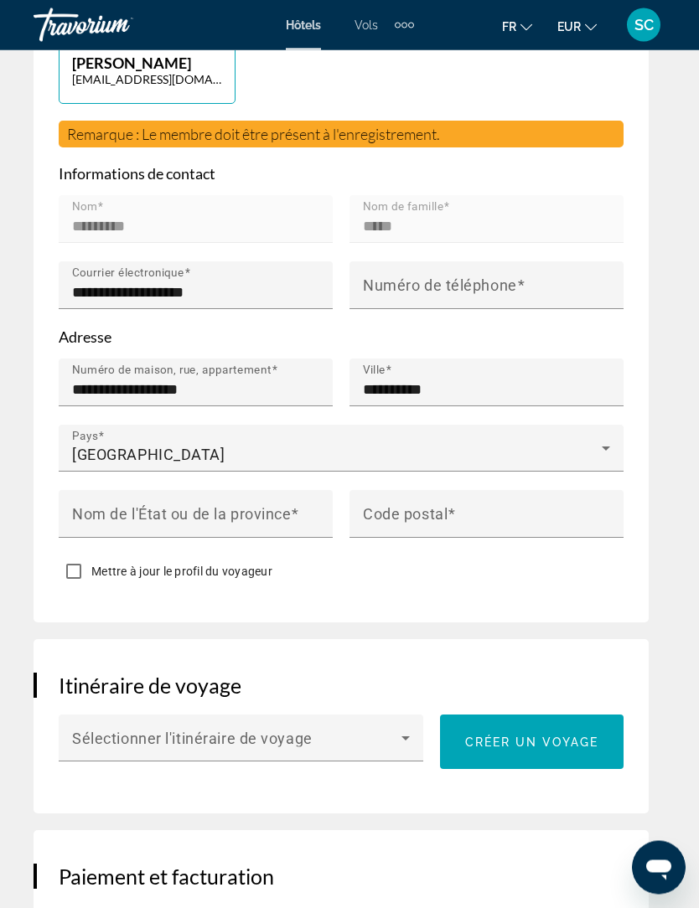
click at [401, 742] on icon "Main content" at bounding box center [405, 739] width 20 height 20
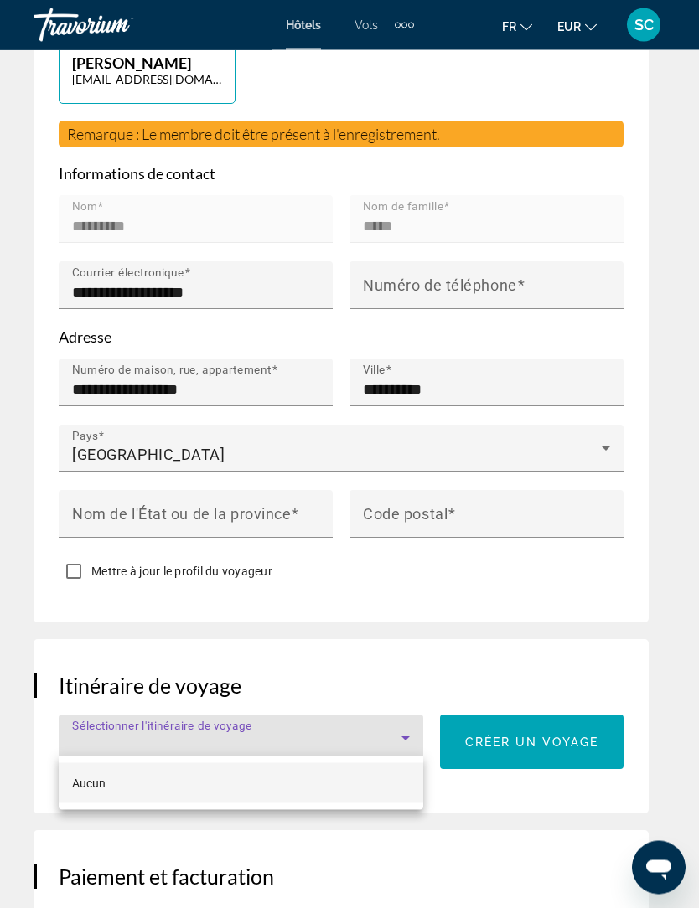
scroll to position [867, 0]
click at [416, 738] on div at bounding box center [349, 454] width 699 height 908
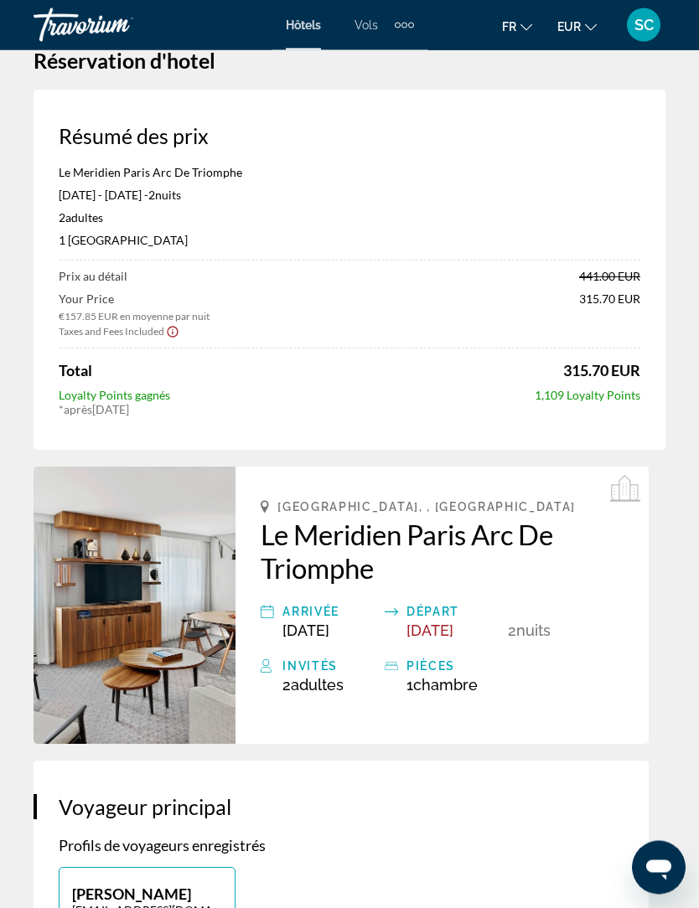
scroll to position [0, 0]
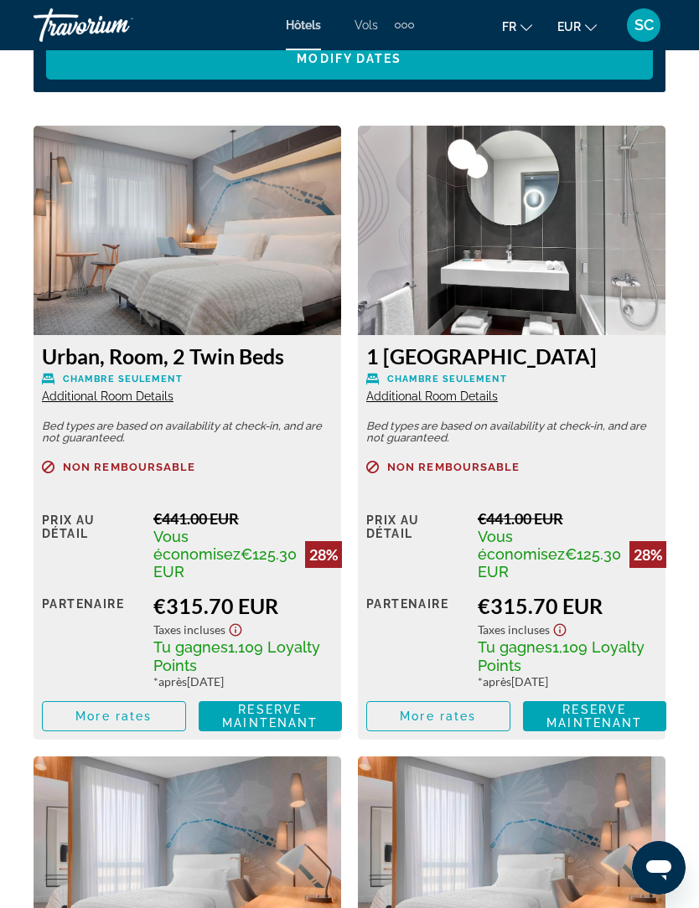
scroll to position [2845, 0]
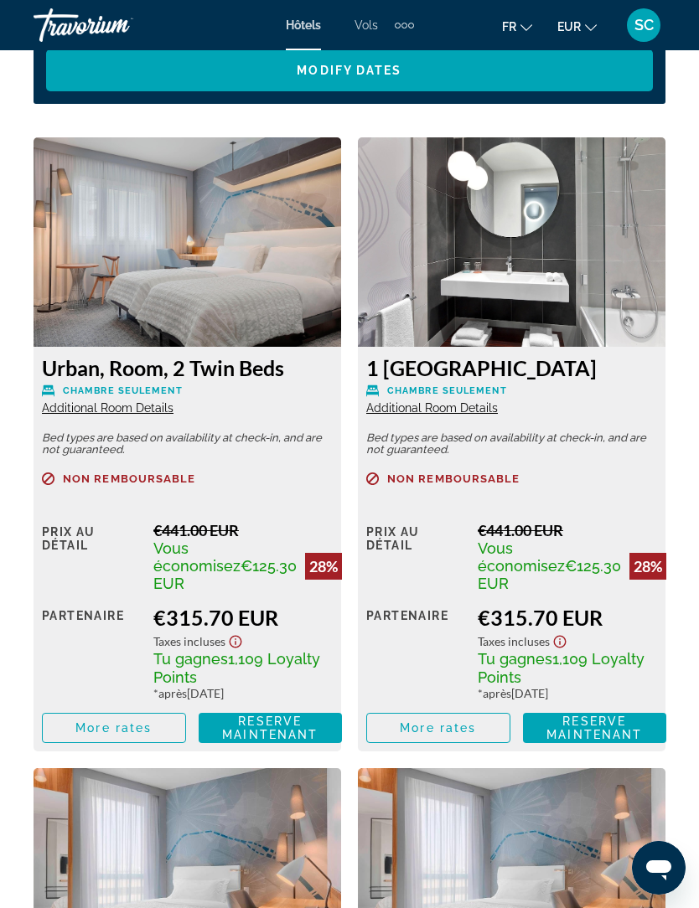
click at [275, 741] on span "Reserve maintenant" at bounding box center [270, 728] width 96 height 27
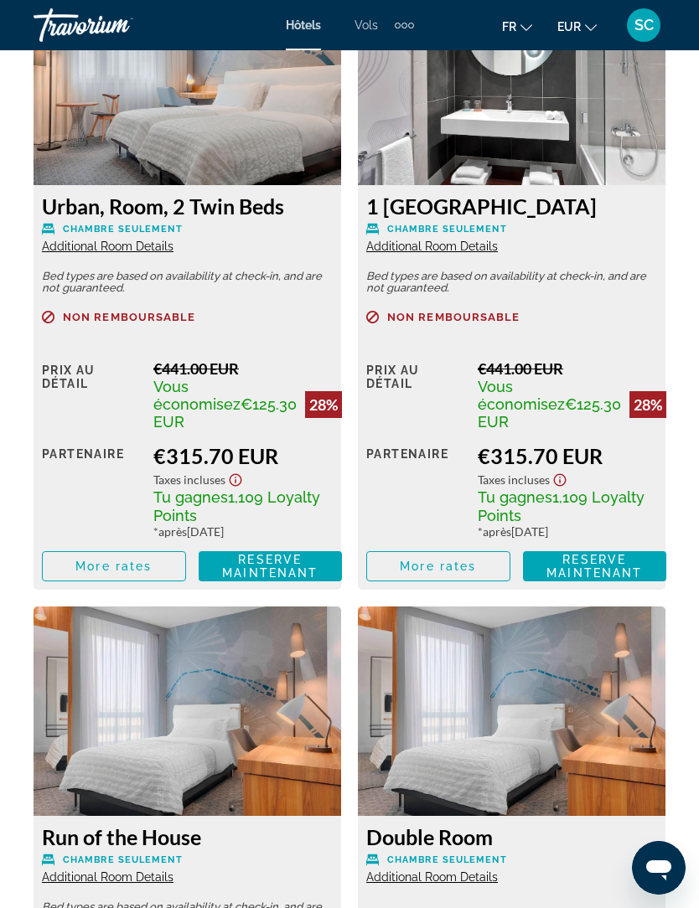
scroll to position [3005, 0]
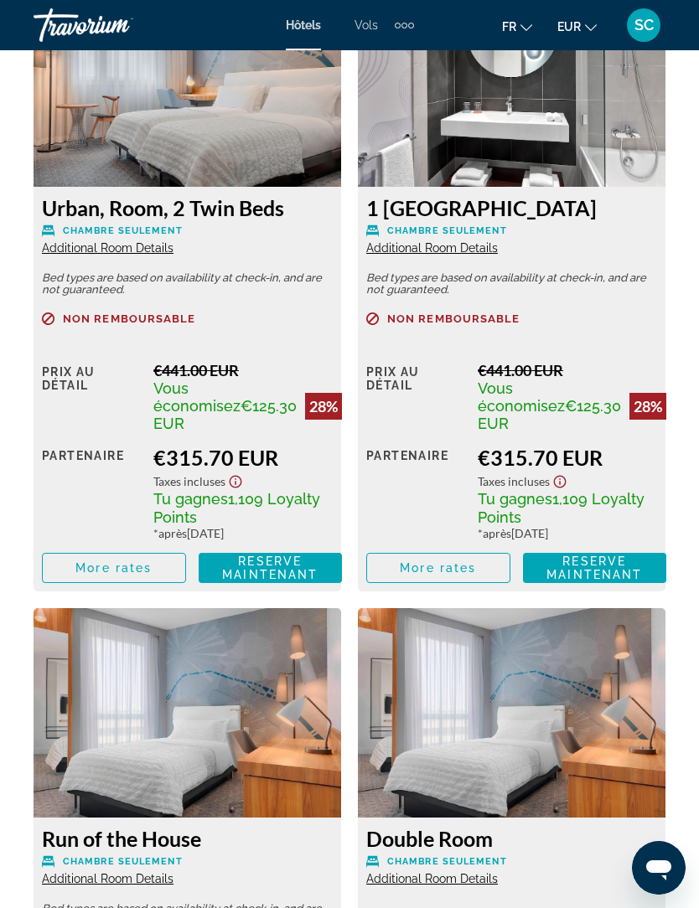
click at [120, 577] on span "Main content" at bounding box center [114, 568] width 142 height 40
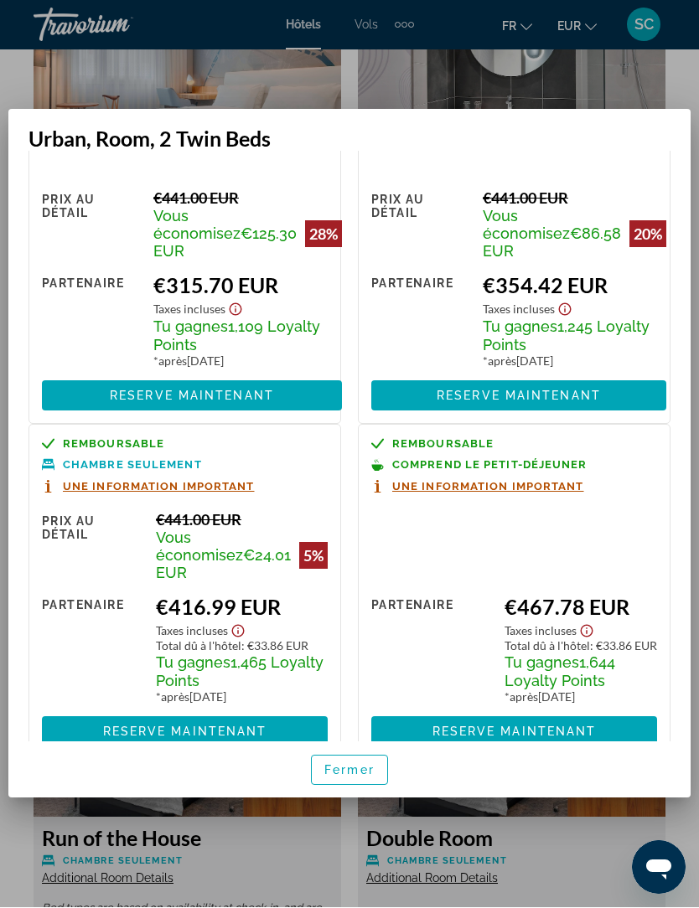
scroll to position [77, 0]
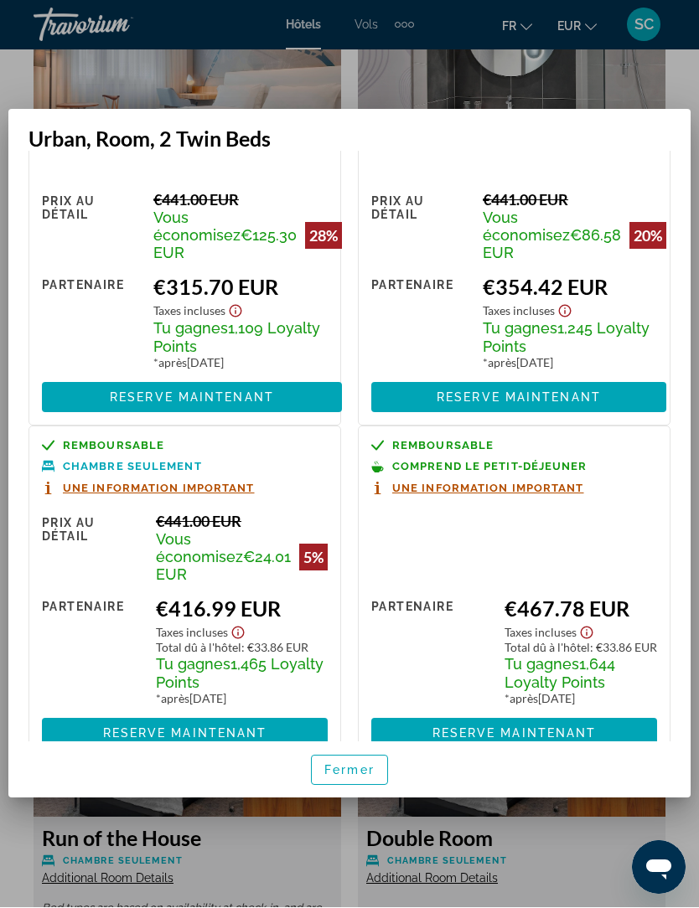
click at [367, 778] on span "button" at bounding box center [349, 771] width 75 height 40
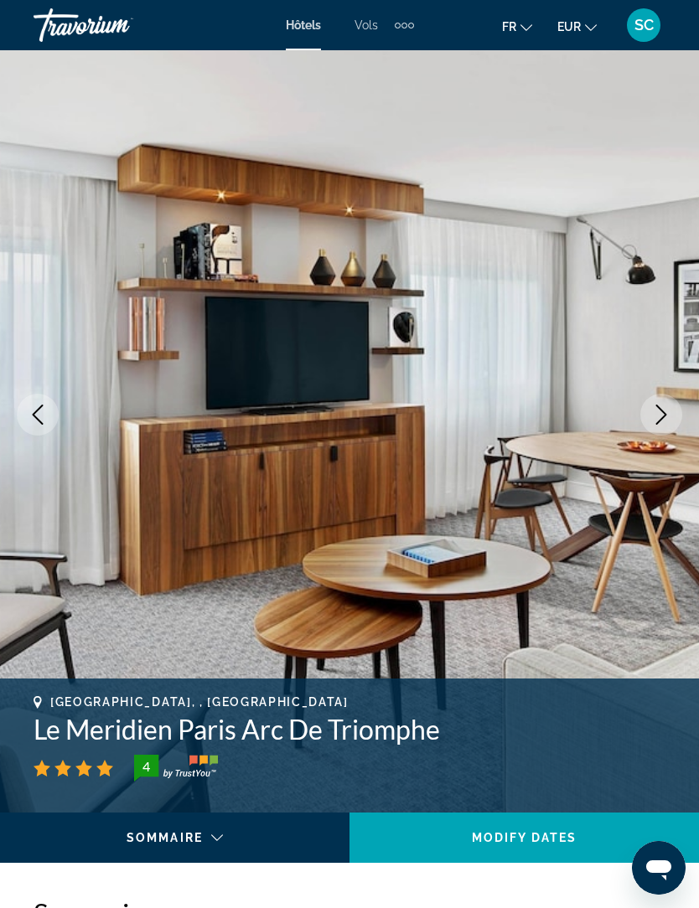
scroll to position [0, 0]
